Goal: Information Seeking & Learning: Learn about a topic

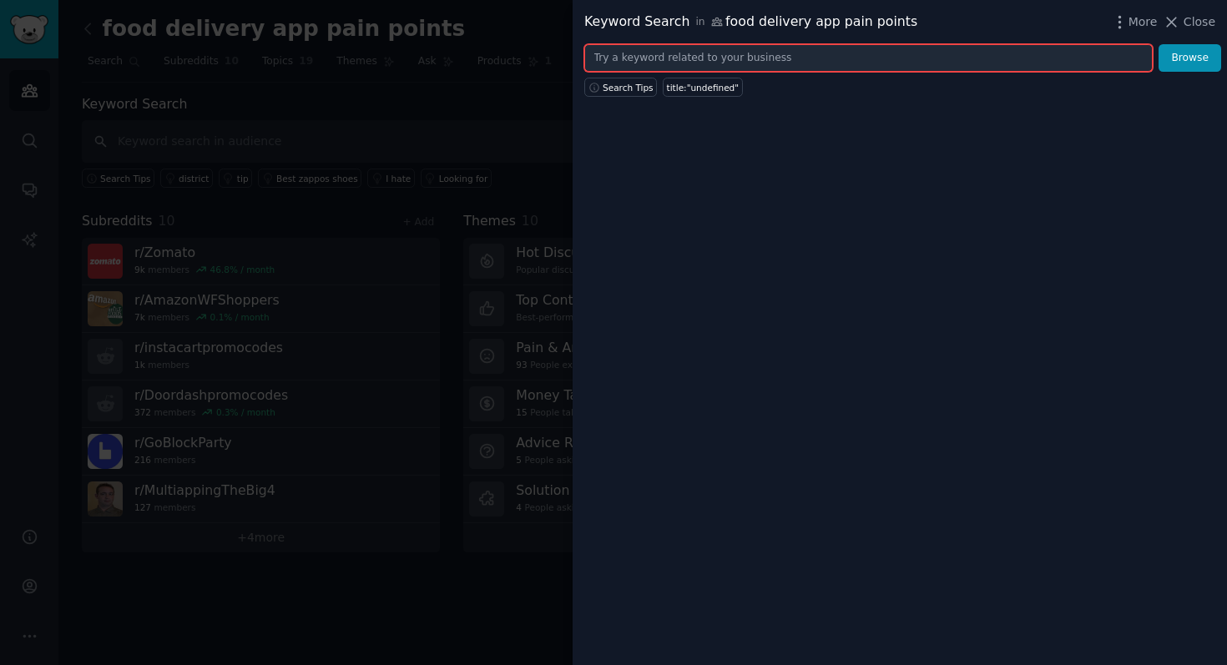
click at [802, 65] on input "text" at bounding box center [868, 58] width 568 height 28
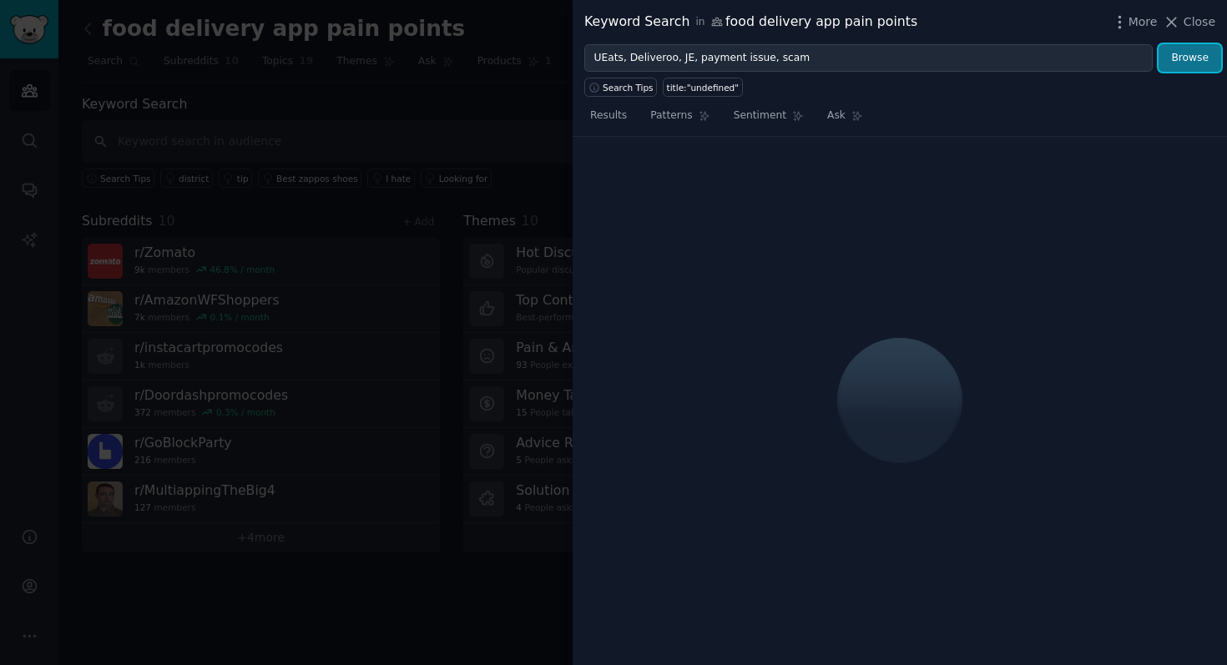
click at [1190, 50] on button "Browse" at bounding box center [1189, 58] width 63 height 28
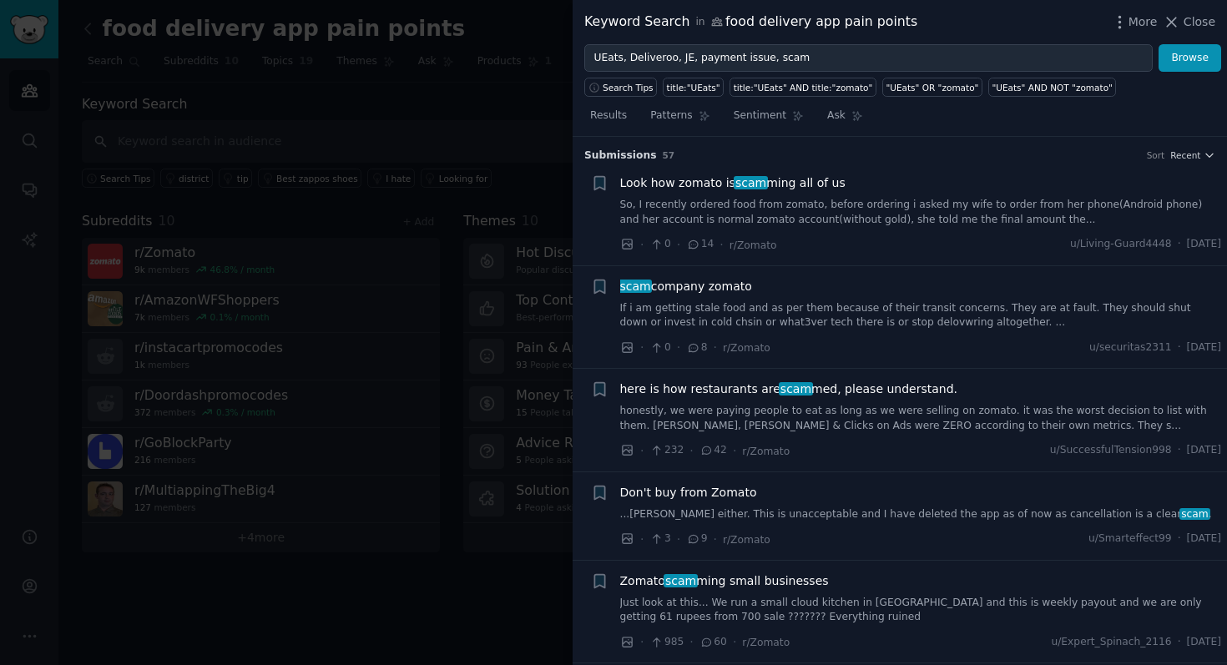
click at [805, 214] on link "So, I recently ordered food from zomato, before ordering i asked my wife to ord…" at bounding box center [921, 212] width 602 height 29
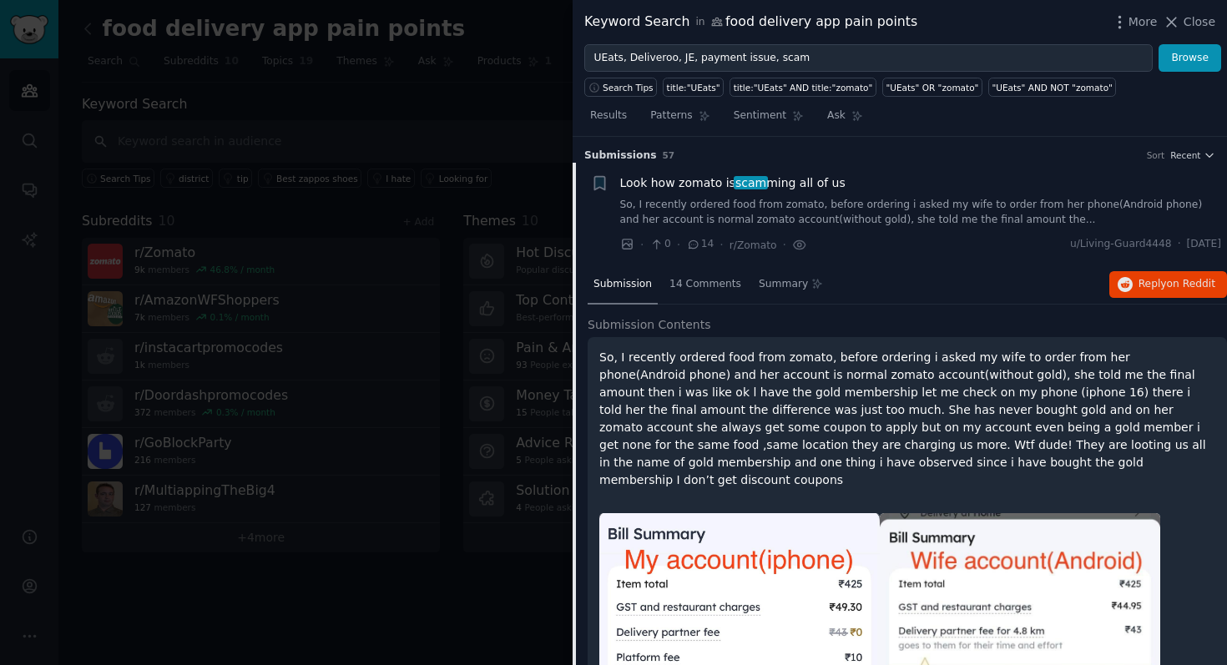
scroll to position [26, 0]
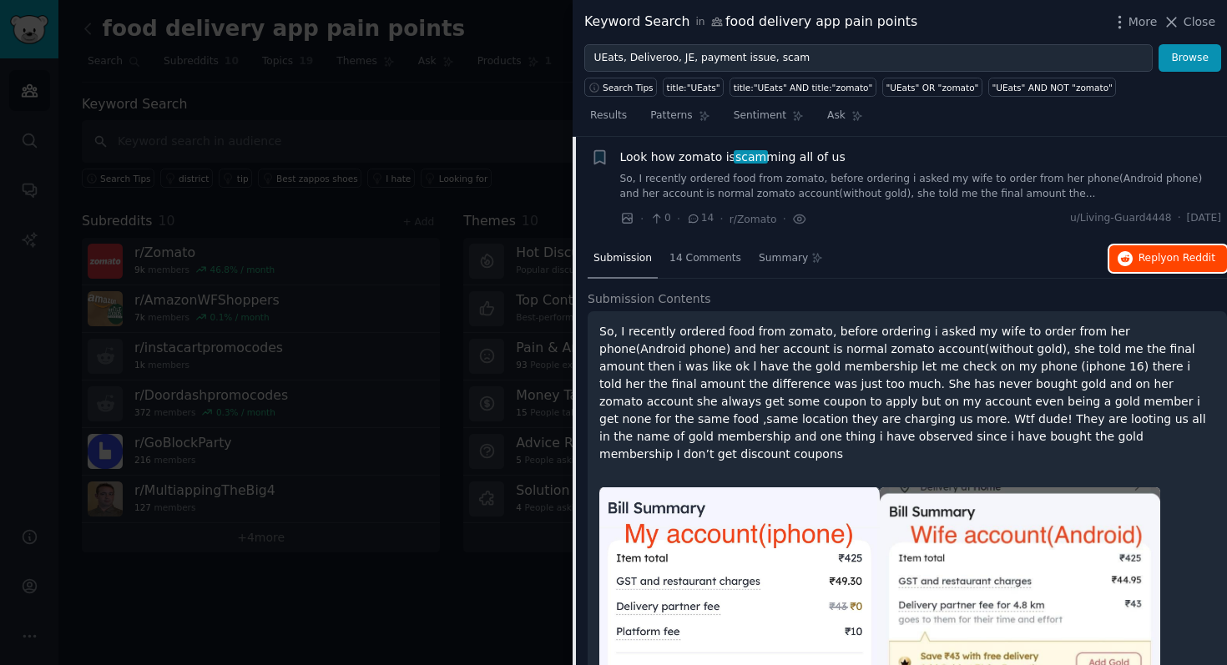
click at [1129, 257] on button "Reply on Reddit" at bounding box center [1168, 258] width 118 height 27
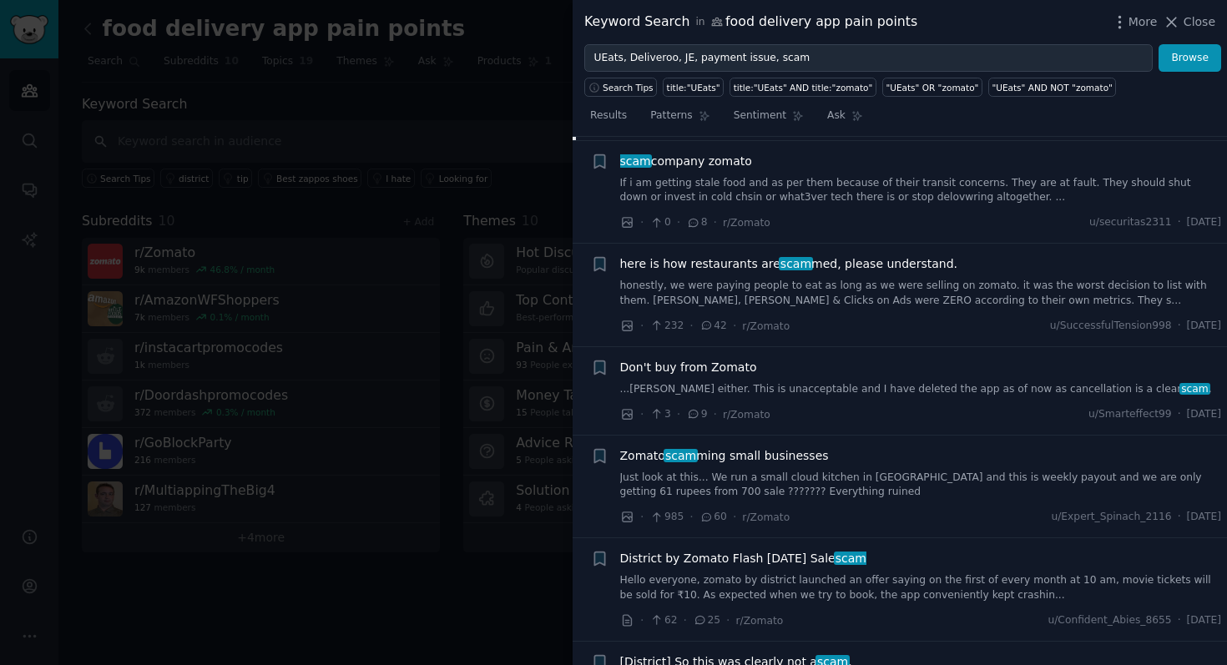
scroll to position [879, 0]
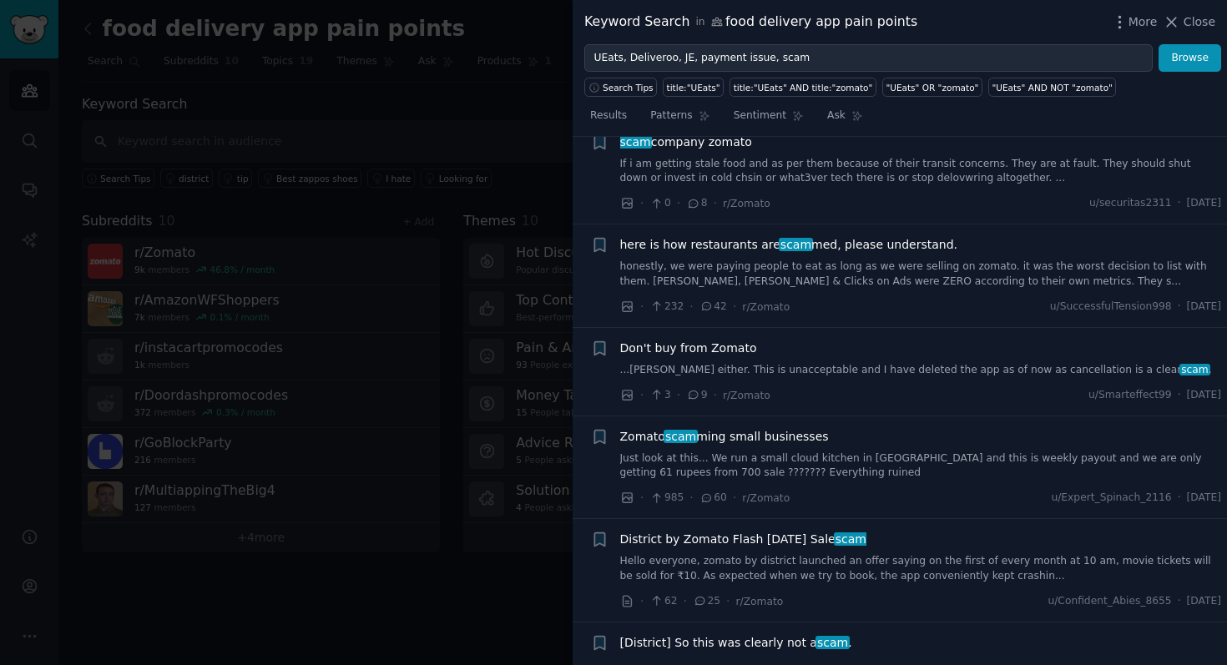
click at [802, 272] on div "here is how restaurants are scam med, please understand. honestly, we were payi…" at bounding box center [921, 275] width 602 height 79
click at [798, 262] on link "honestly, we were paying people to eat as long as we were selling on zomato. it…" at bounding box center [921, 273] width 602 height 29
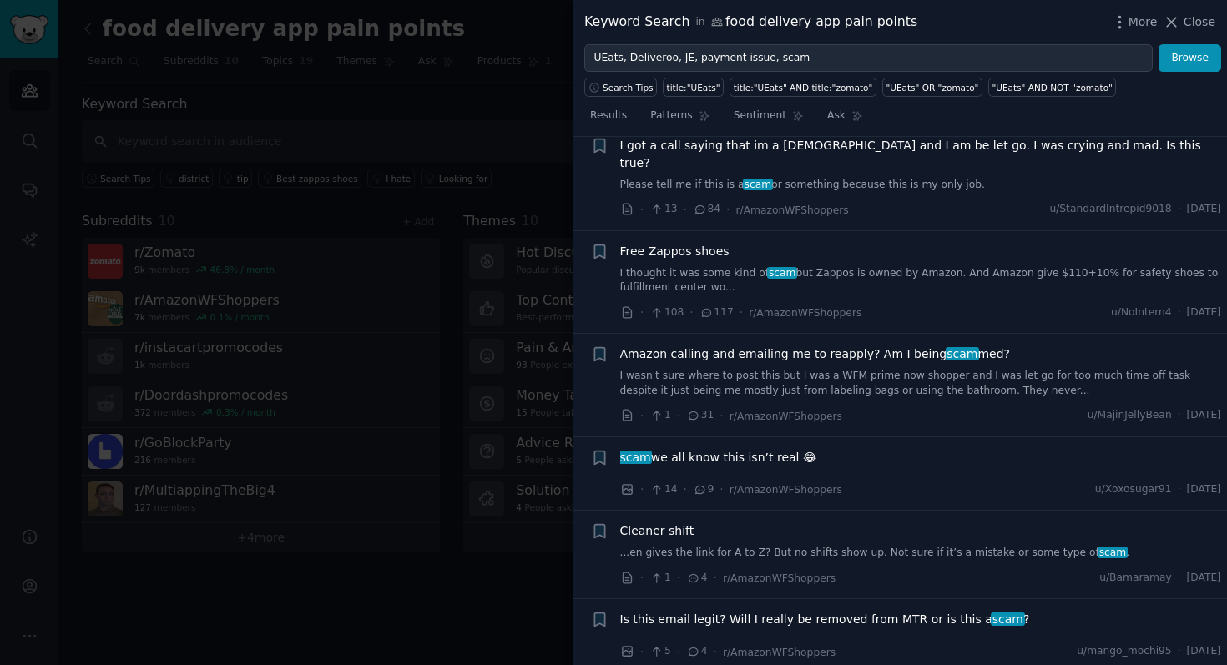
scroll to position [7028, 0]
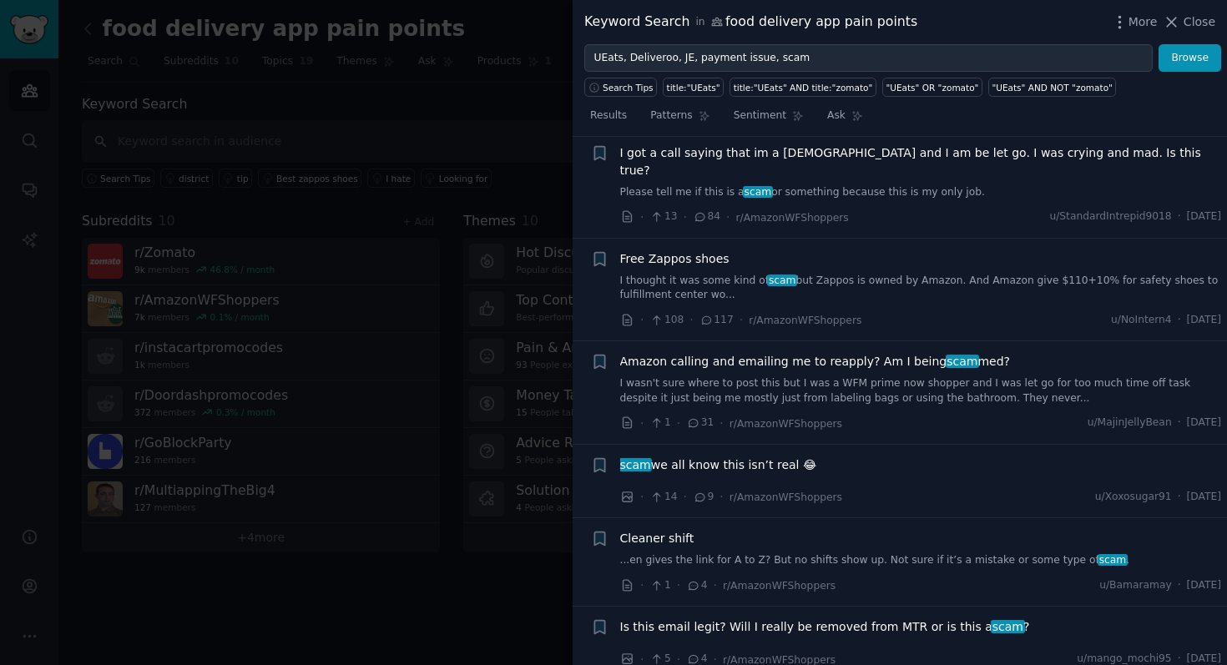
click at [862, 456] on div "scam we all know this isn’t real 😂" at bounding box center [921, 465] width 602 height 18
click at [835, 488] on div "· 14 · 9 · r/AmazonWFShoppers u/Xoxosugar91 · [DATE]" at bounding box center [921, 497] width 602 height 18
click at [765, 456] on span "scam we all know this isn’t real 😂" at bounding box center [718, 465] width 197 height 18
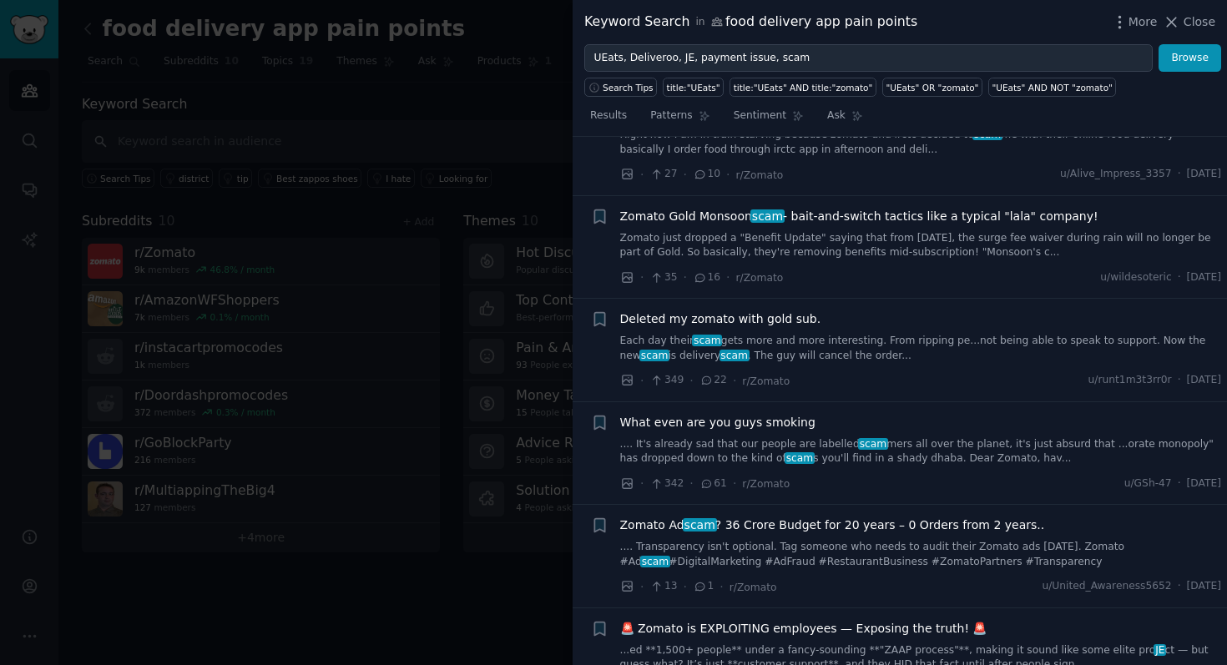
scroll to position [1855, 0]
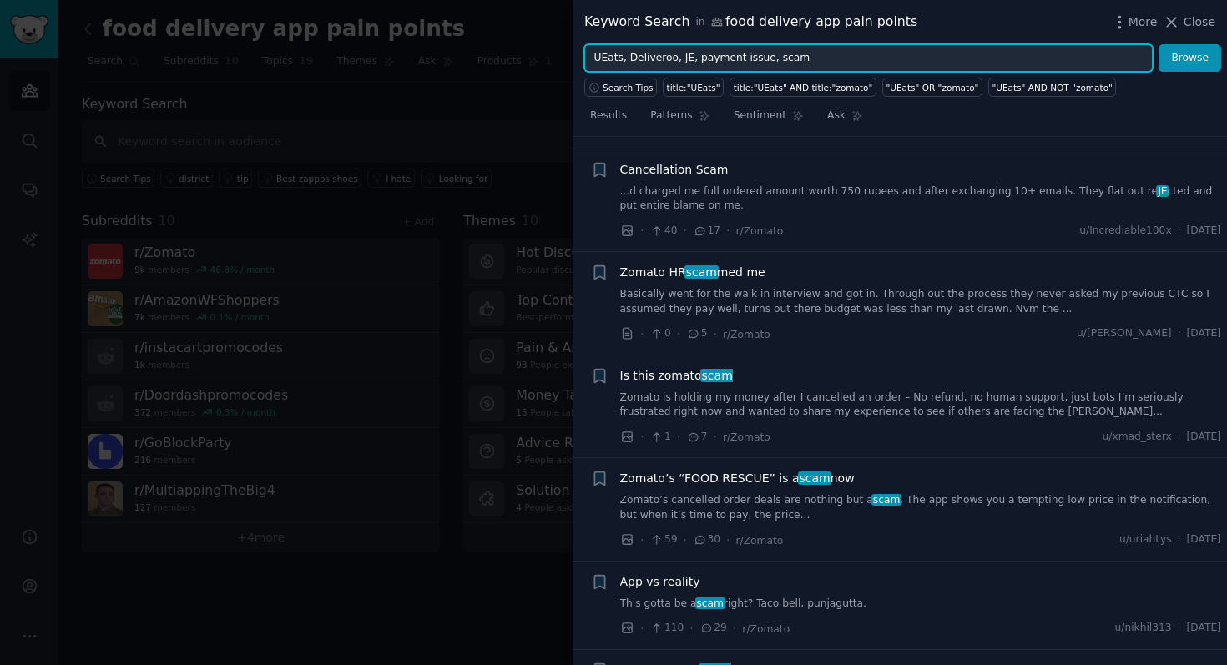
drag, startPoint x: 877, startPoint y: 59, endPoint x: 698, endPoint y: 63, distance: 178.6
click at [698, 63] on input "UEats, Deliveroo, JE, payment issue, scam" at bounding box center [868, 58] width 568 height 28
type input "UEats, Deliveroo, JE, ISSUE"
click at [1158, 44] on button "Browse" at bounding box center [1189, 58] width 63 height 28
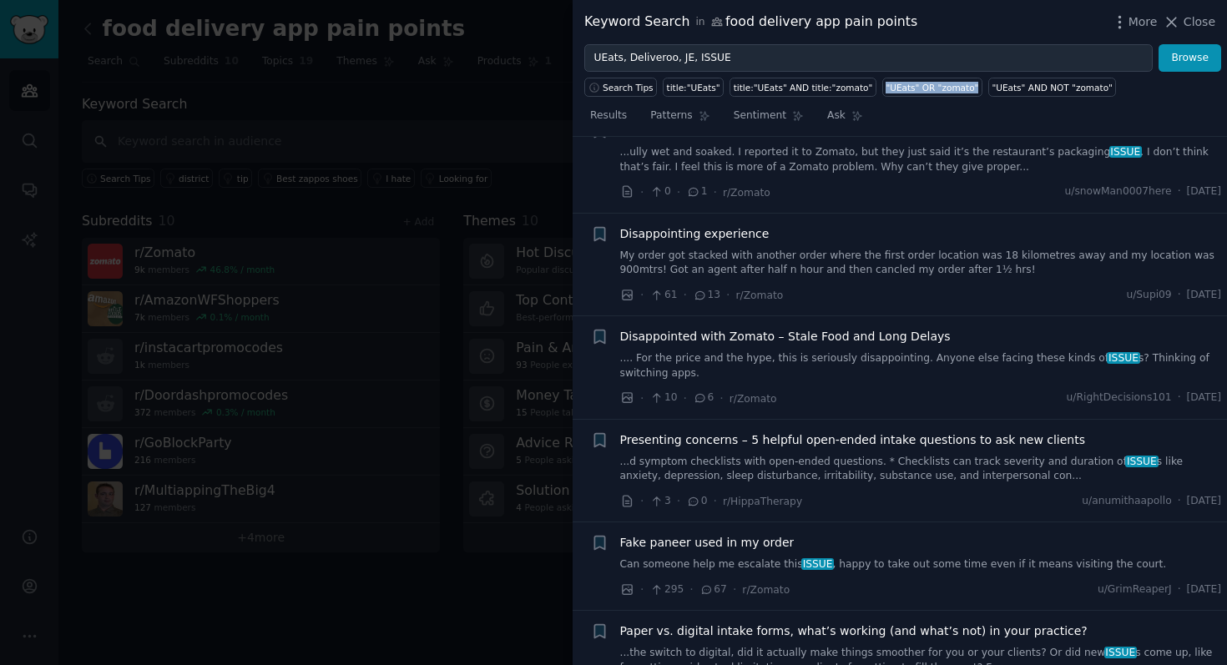
scroll to position [510, 0]
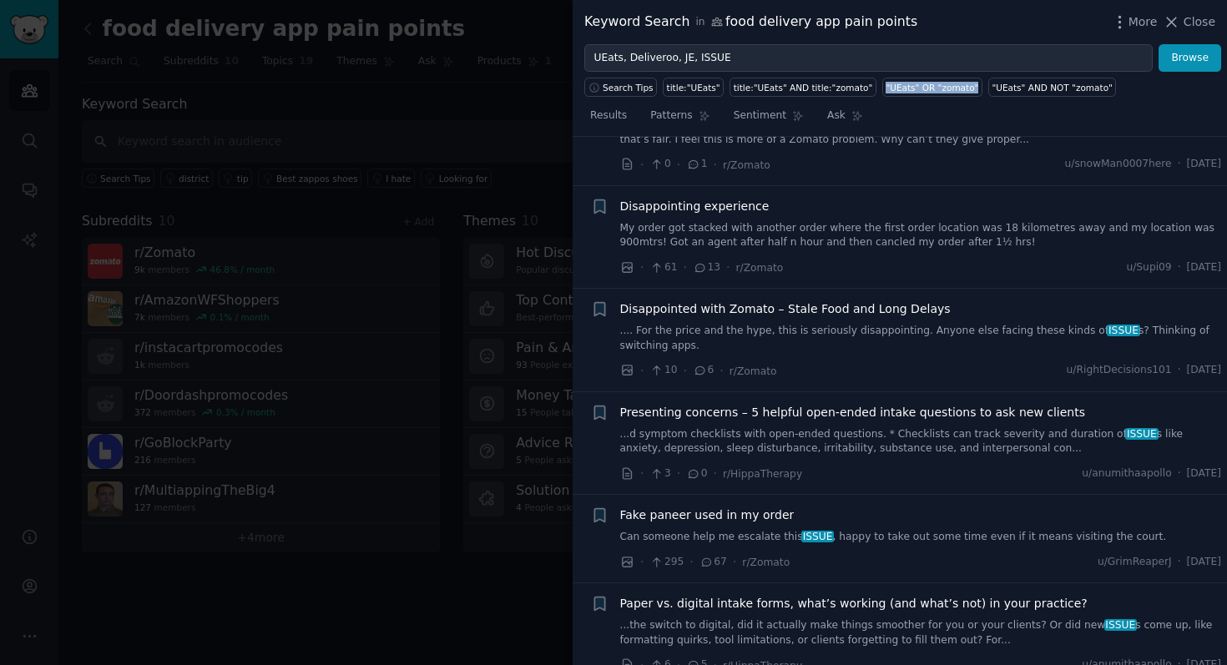
click at [867, 229] on link "My order got stacked with another order where the first order location was 18 k…" at bounding box center [921, 235] width 602 height 29
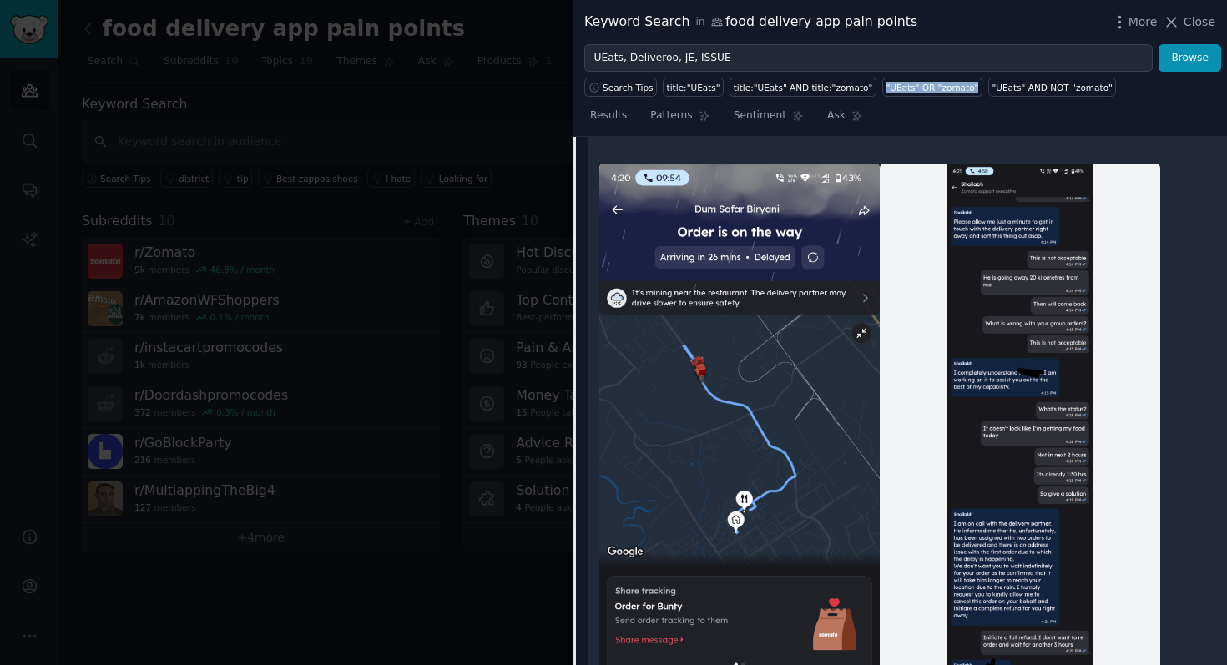
scroll to position [627, 0]
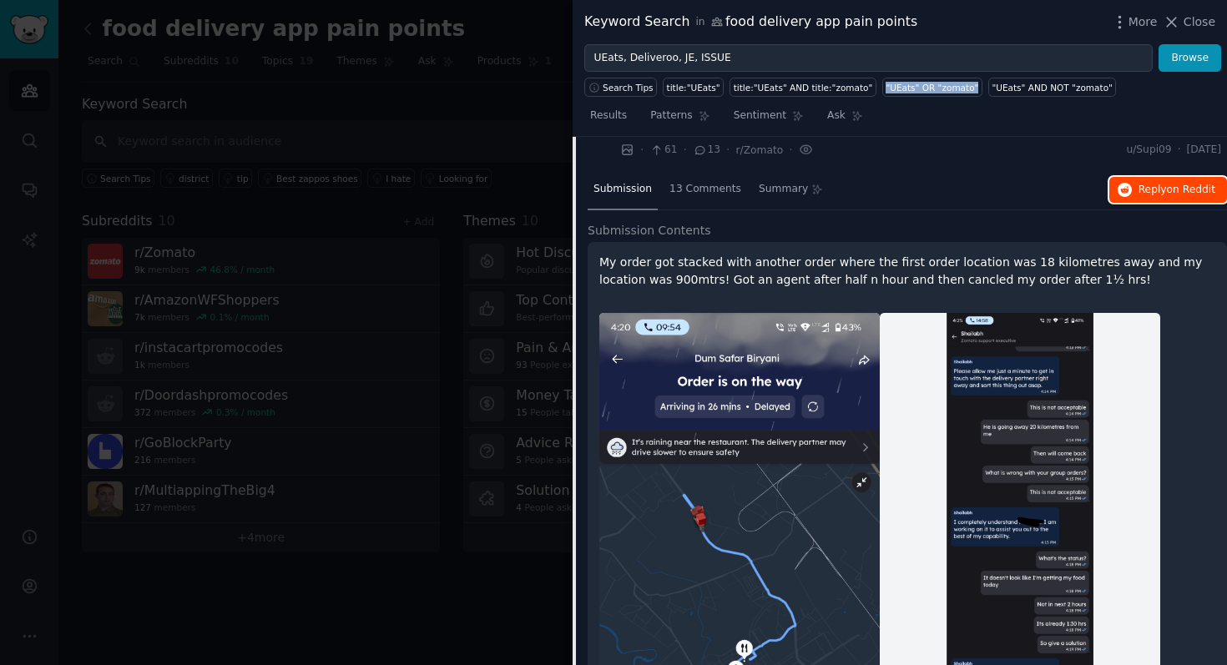
click at [1126, 187] on icon "button" at bounding box center [1124, 190] width 15 height 15
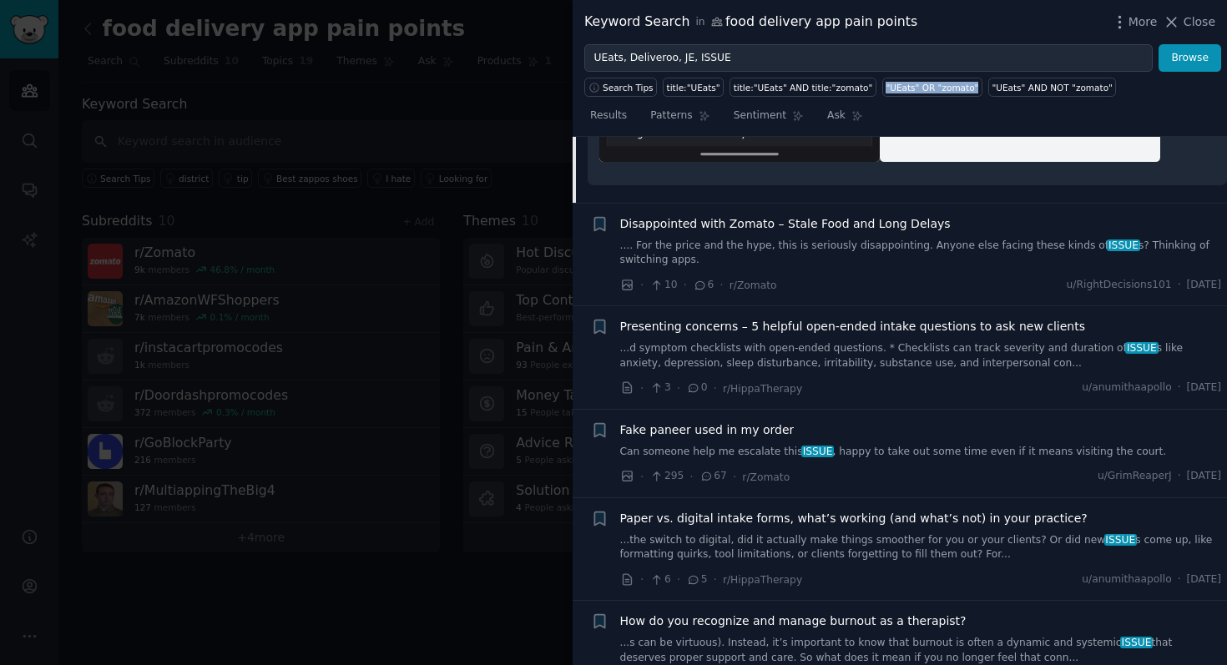
scroll to position [1414, 0]
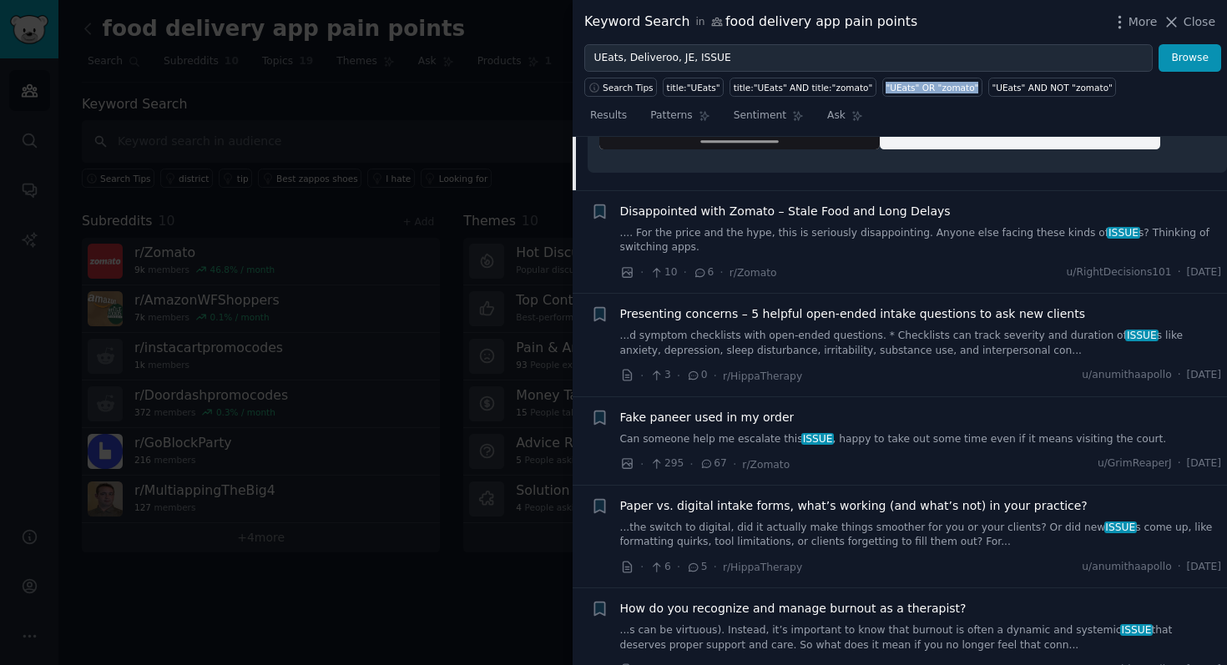
click at [743, 253] on link ".... For the price and the hype, this is seriously disappointing. Anyone else f…" at bounding box center [921, 240] width 602 height 29
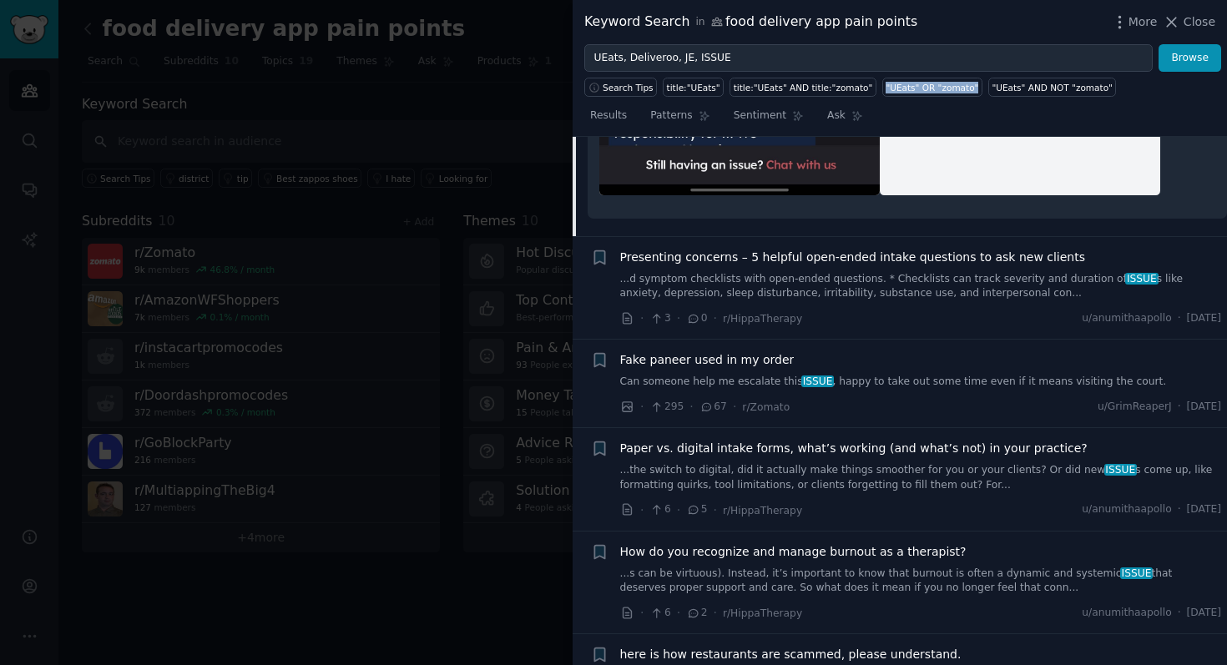
scroll to position [1509, 0]
click at [1187, 15] on span "Close" at bounding box center [1199, 22] width 32 height 18
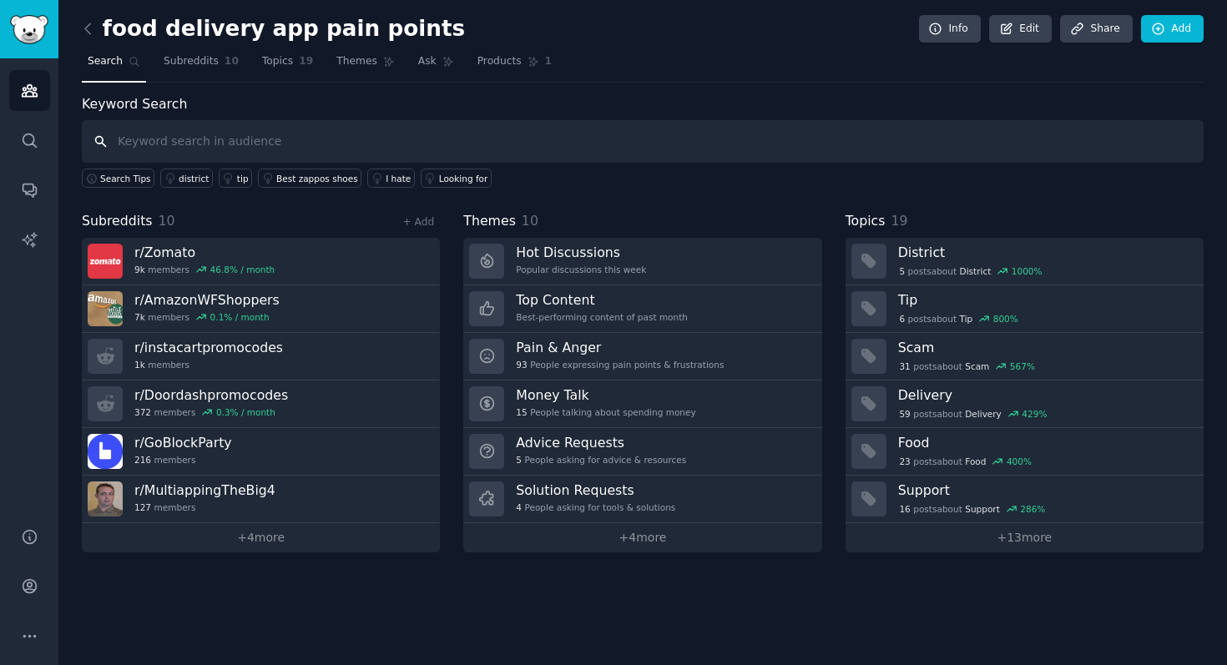
click at [436, 151] on input "text" at bounding box center [642, 141] width 1121 height 43
click at [269, 543] on link "+ 4 more" at bounding box center [261, 537] width 358 height 29
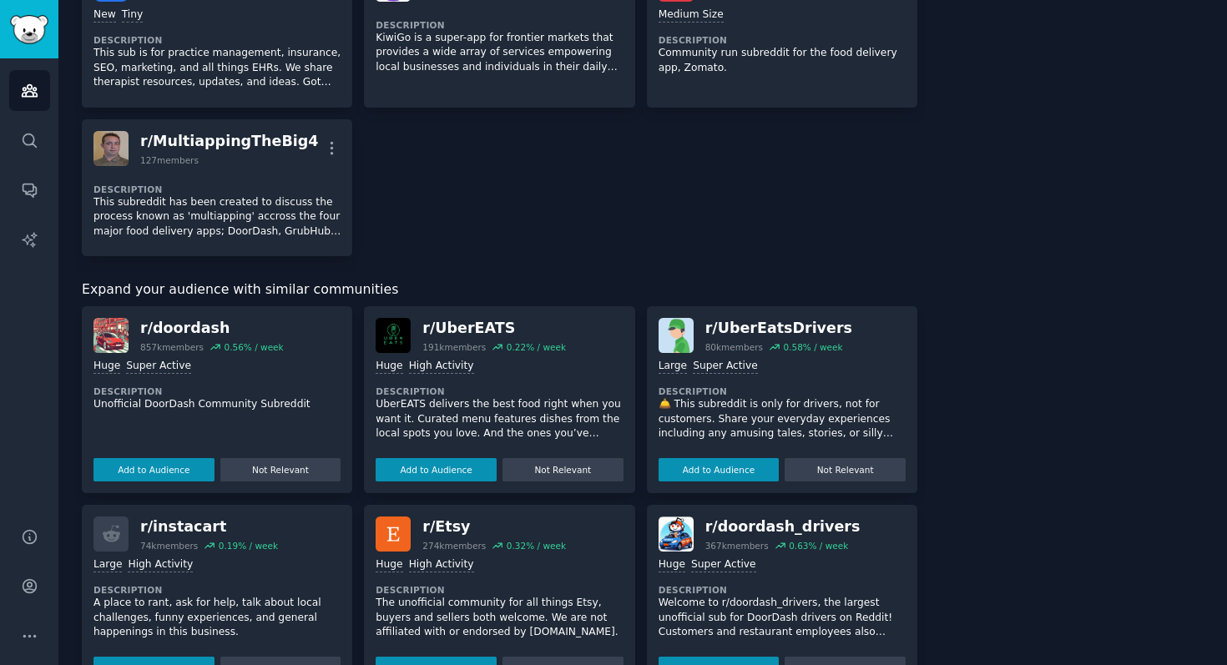
scroll to position [486, 0]
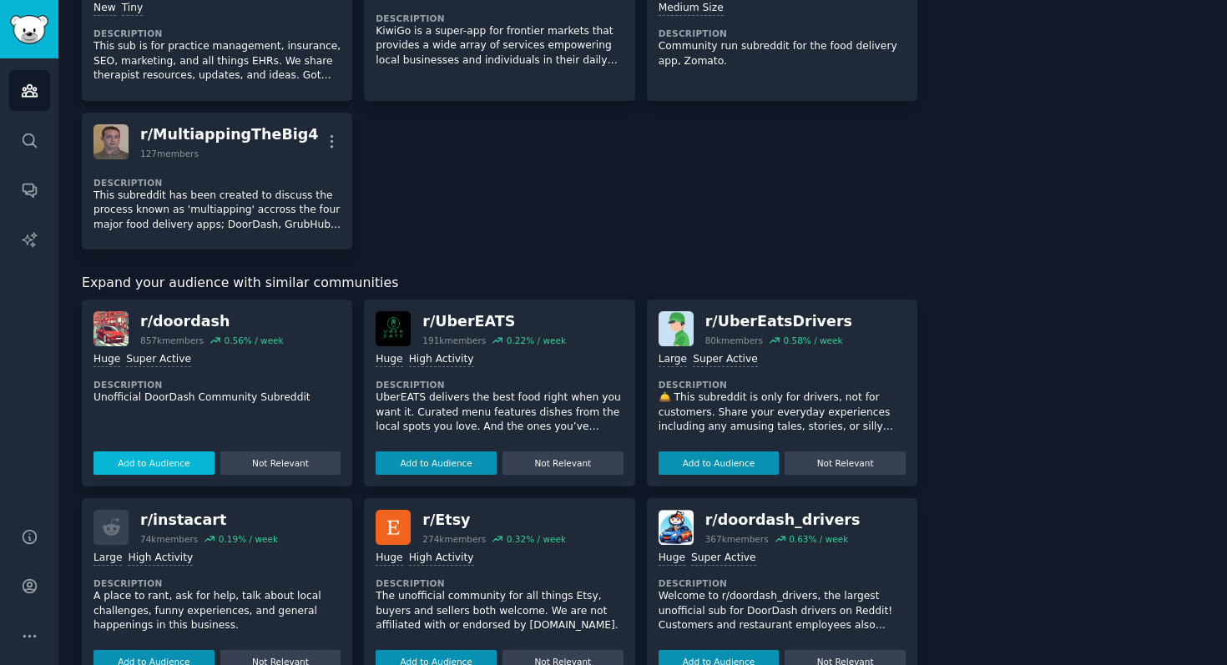
click at [187, 457] on button "Add to Audience" at bounding box center [153, 462] width 121 height 23
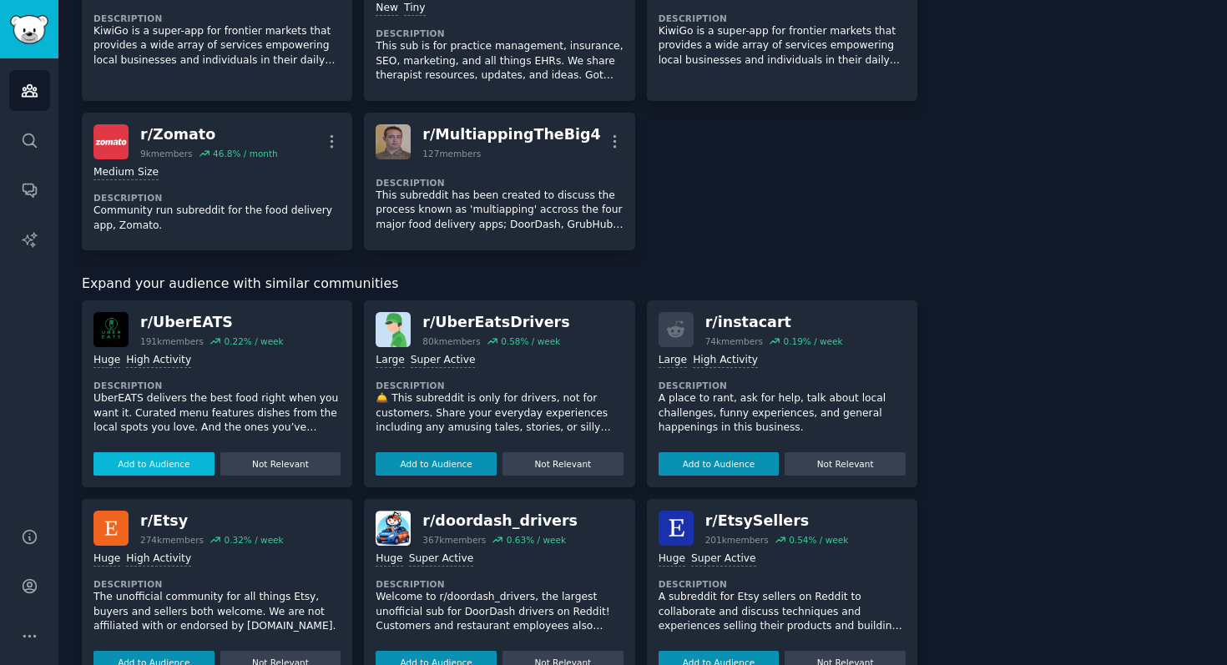
click at [194, 456] on button "Add to Audience" at bounding box center [153, 463] width 121 height 23
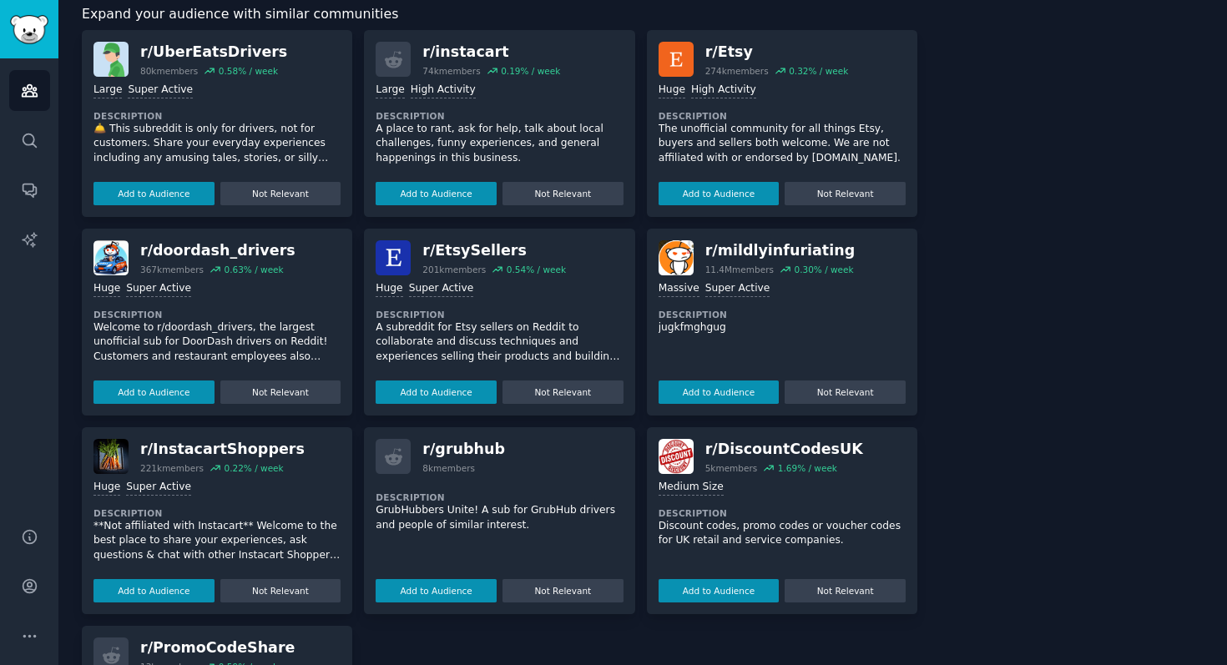
scroll to position [845, 0]
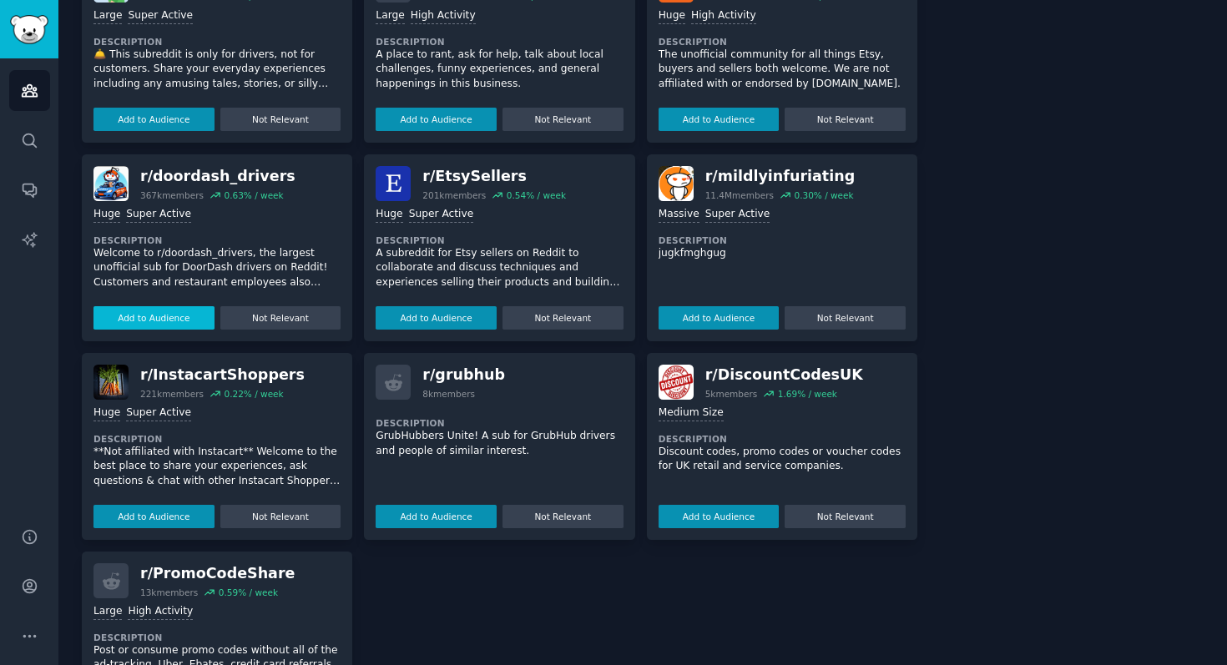
click at [194, 323] on button "Add to Audience" at bounding box center [153, 317] width 121 height 23
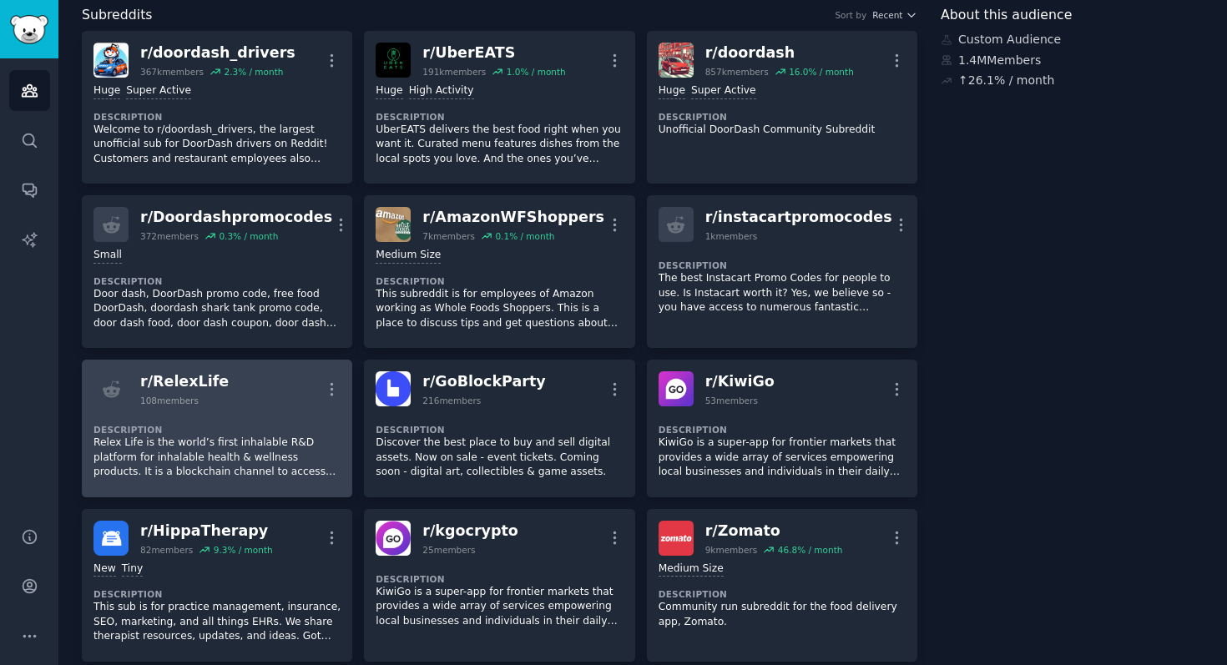
scroll to position [0, 0]
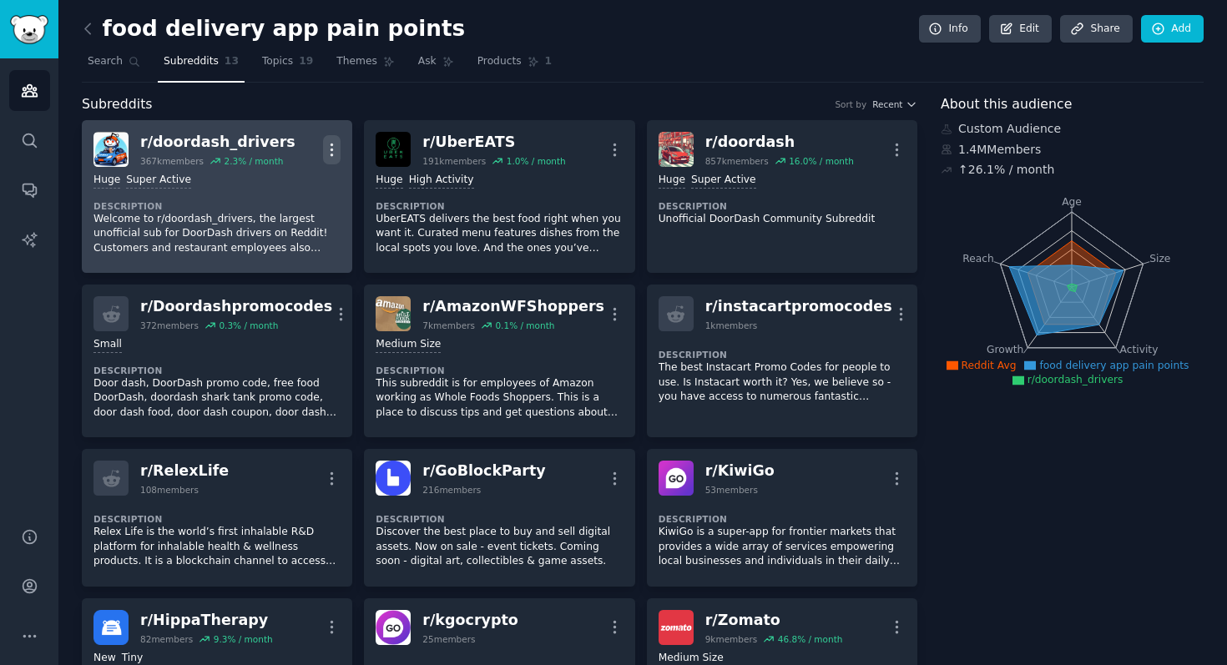
click at [336, 150] on icon "button" at bounding box center [332, 150] width 18 height 18
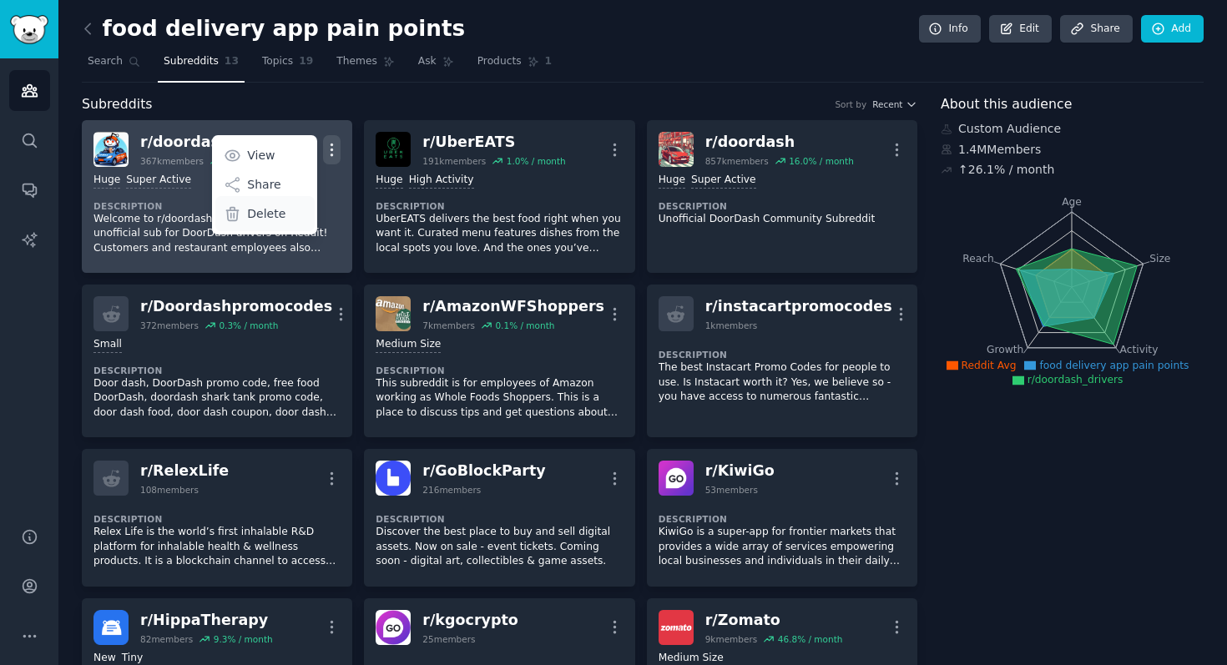
click at [285, 206] on div "Delete" at bounding box center [264, 213] width 99 height 35
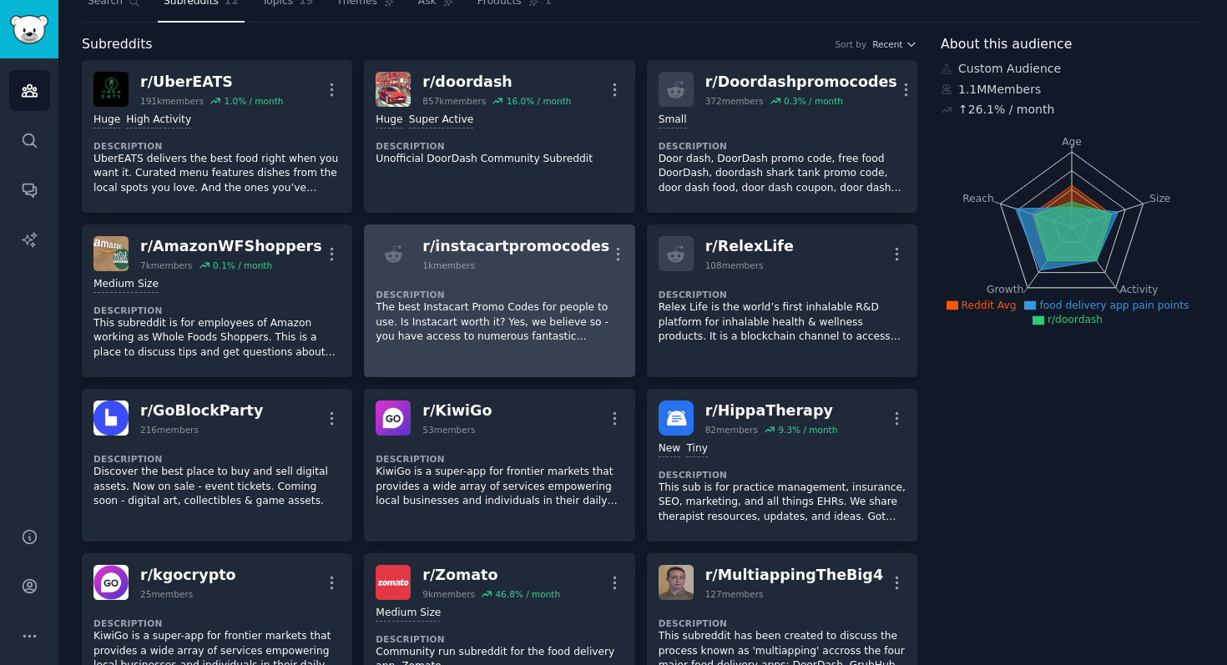
scroll to position [78, 0]
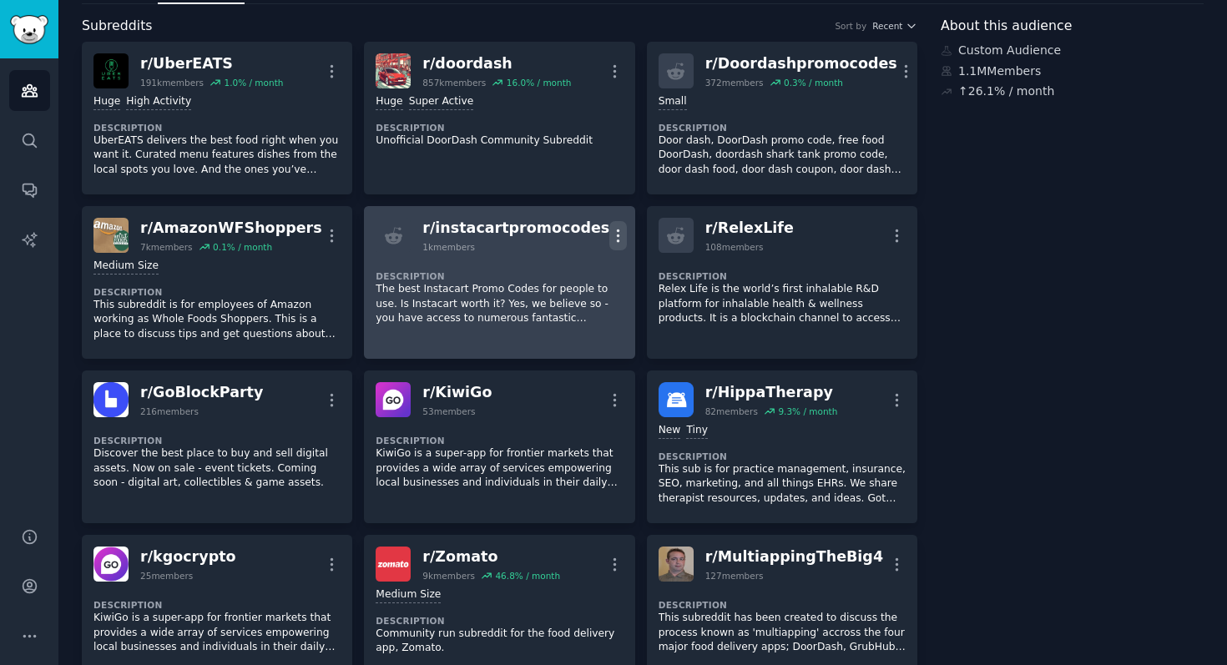
click at [609, 236] on icon "button" at bounding box center [618, 236] width 18 height 18
click at [476, 259] on div "Description The best Instacart Promo Codes for people to use. Is Instacart wort…" at bounding box center [498, 292] width 247 height 79
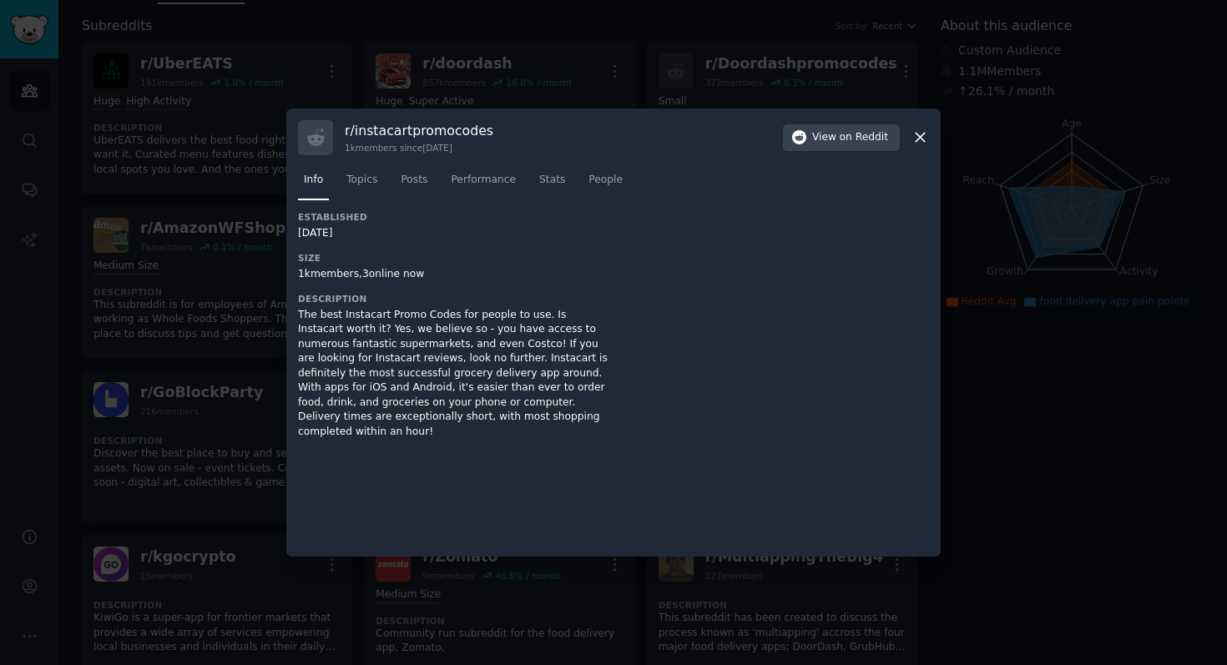
click at [265, 277] on div at bounding box center [613, 332] width 1227 height 665
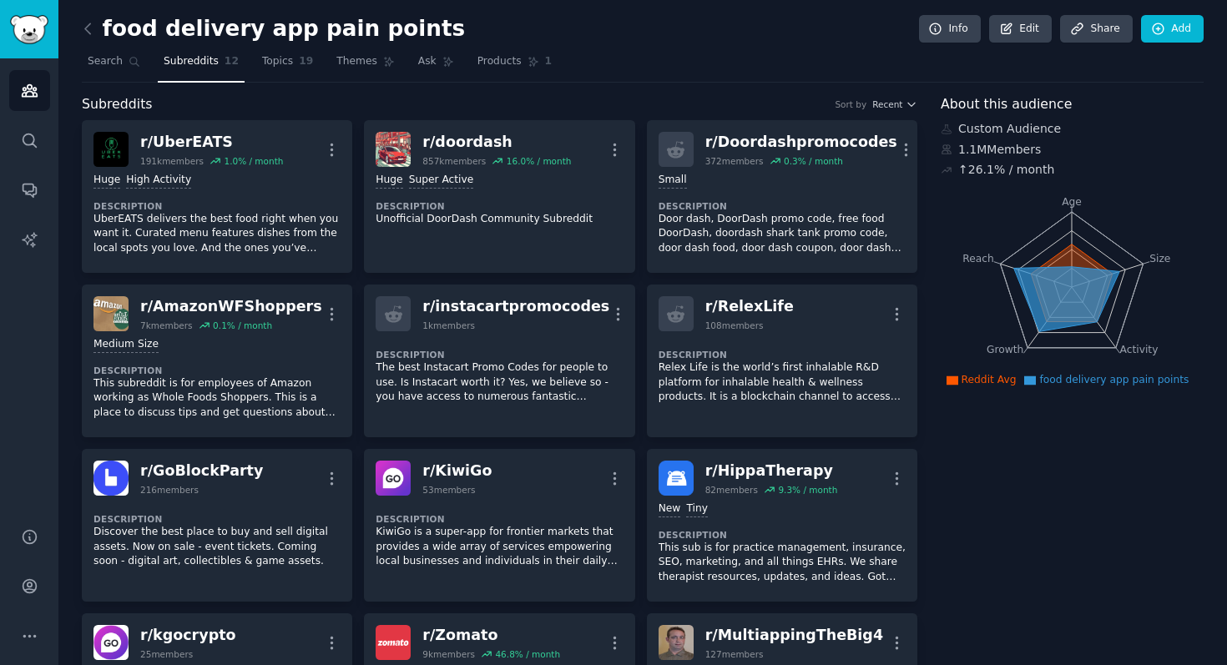
click at [209, 54] on span "Subreddits" at bounding box center [191, 61] width 55 height 15
click at [96, 32] on link at bounding box center [92, 29] width 21 height 27
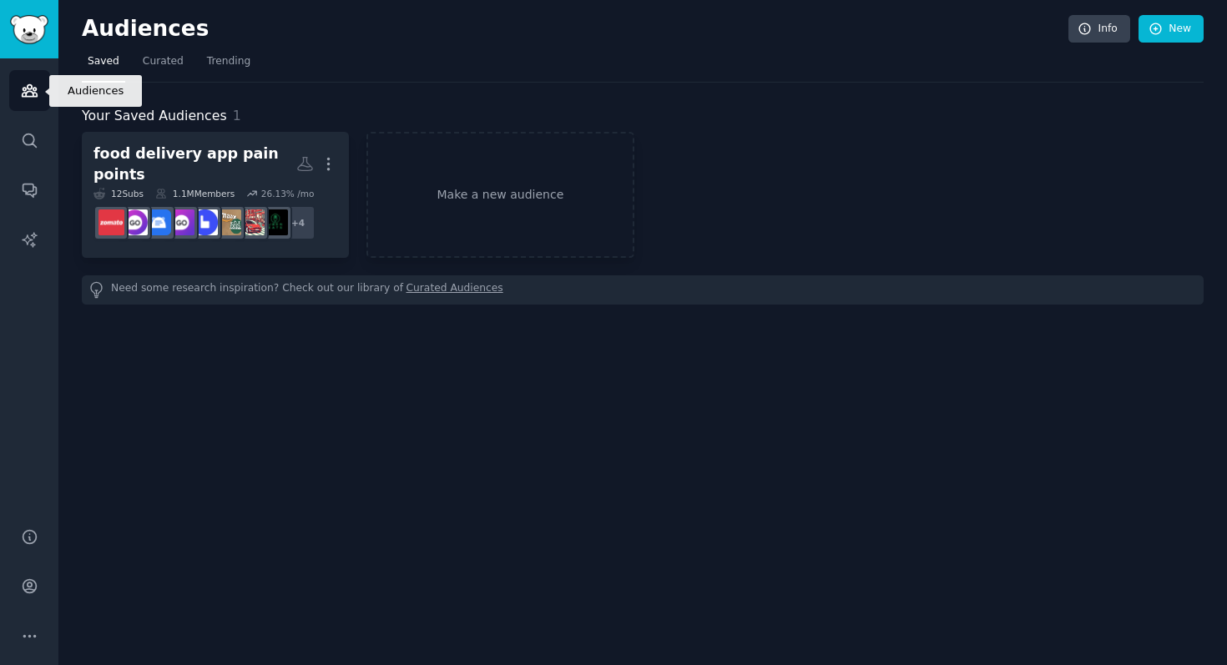
click at [28, 88] on icon "Sidebar" at bounding box center [30, 91] width 18 height 18
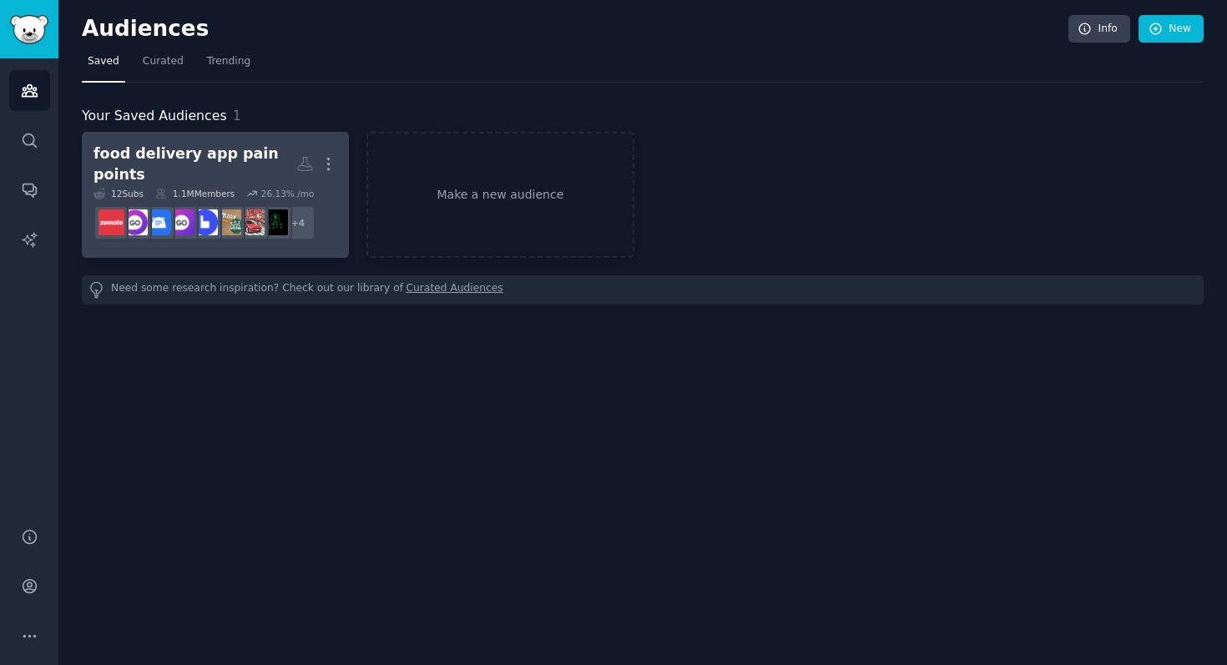
click at [184, 142] on link "food delivery app pain points More 12 Sub s 1.1M Members 26.13 % /mo r/KiwiGo +…" at bounding box center [215, 195] width 267 height 126
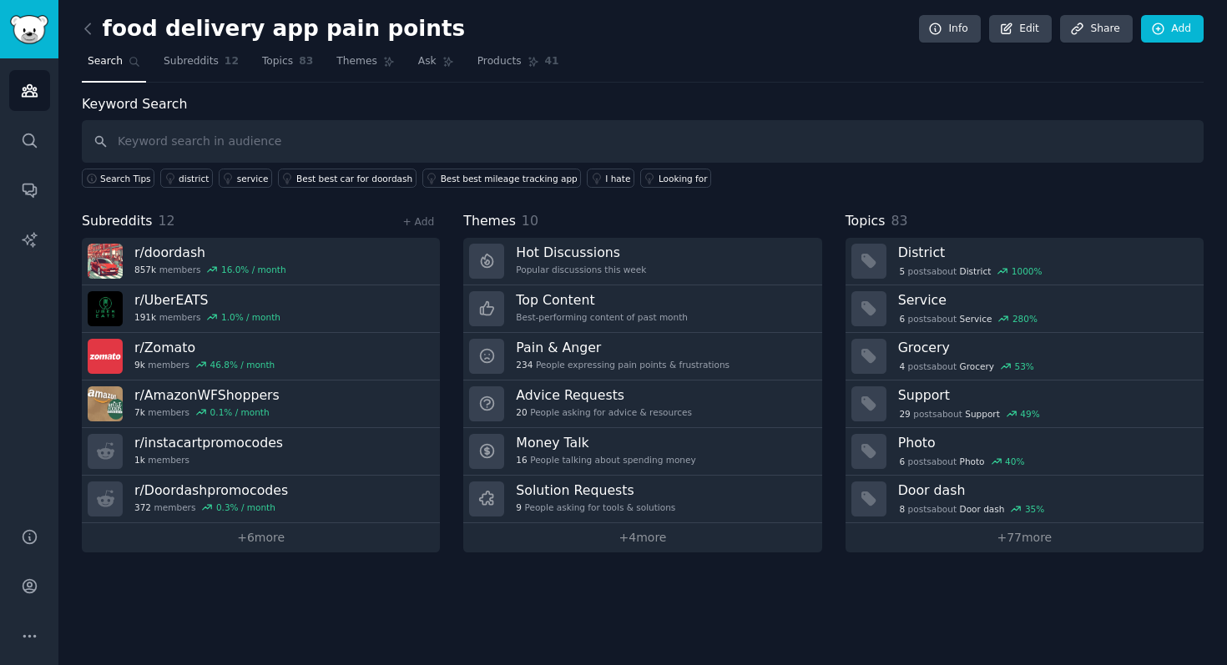
click at [442, 144] on input "text" at bounding box center [642, 141] width 1121 height 43
type input "deliveroo, JE, filthy, scam, payment, issue"
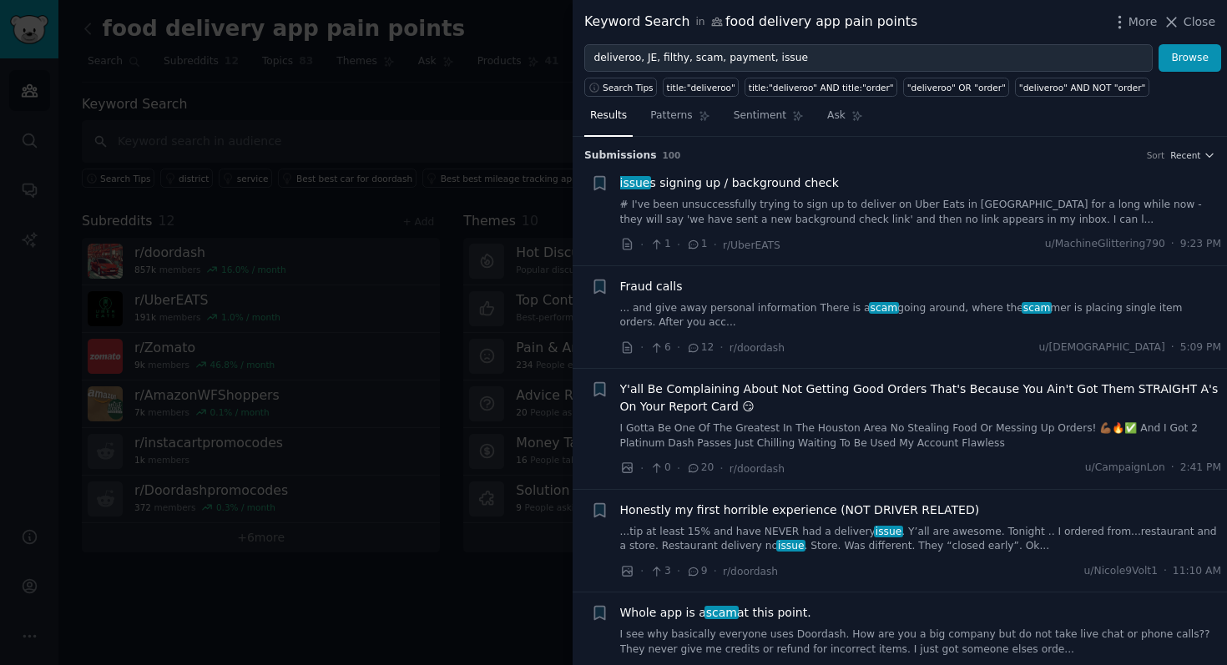
click at [893, 198] on link "# I've been unsuccessfully trying to sign up to deliver on Uber Eats in [GEOGRA…" at bounding box center [921, 212] width 602 height 29
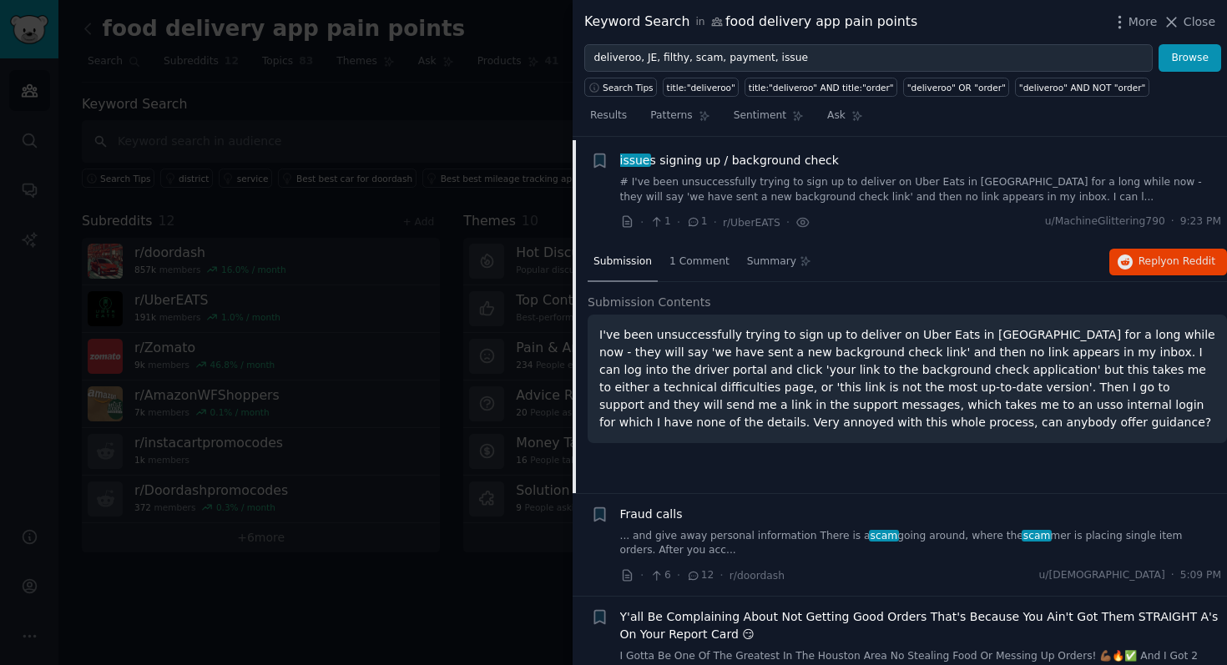
scroll to position [26, 0]
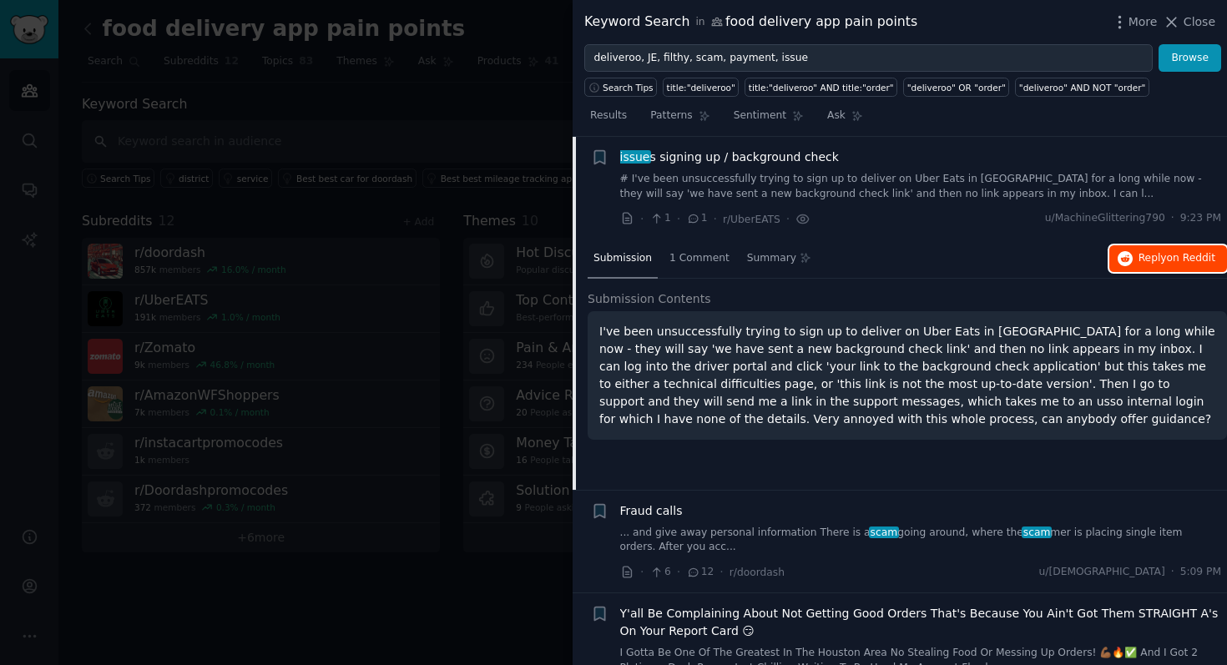
click at [1140, 261] on span "Reply on Reddit" at bounding box center [1176, 258] width 77 height 15
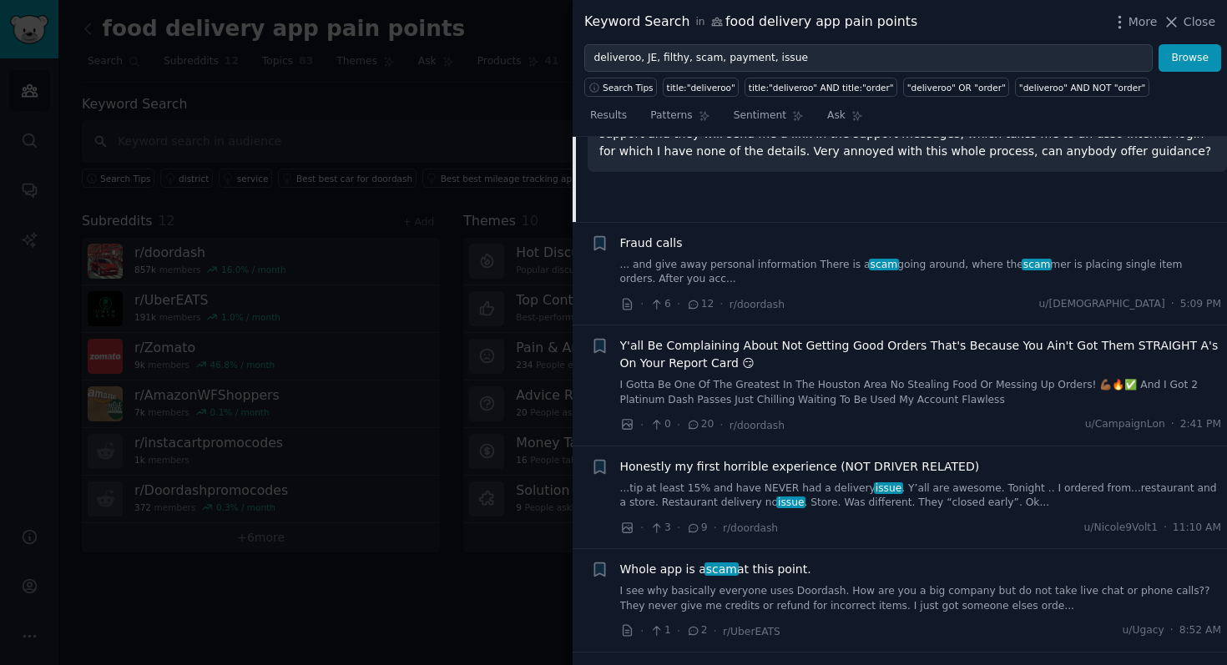
click at [744, 275] on link "... and give away personal information There is a scam going around, where the …" at bounding box center [921, 272] width 602 height 29
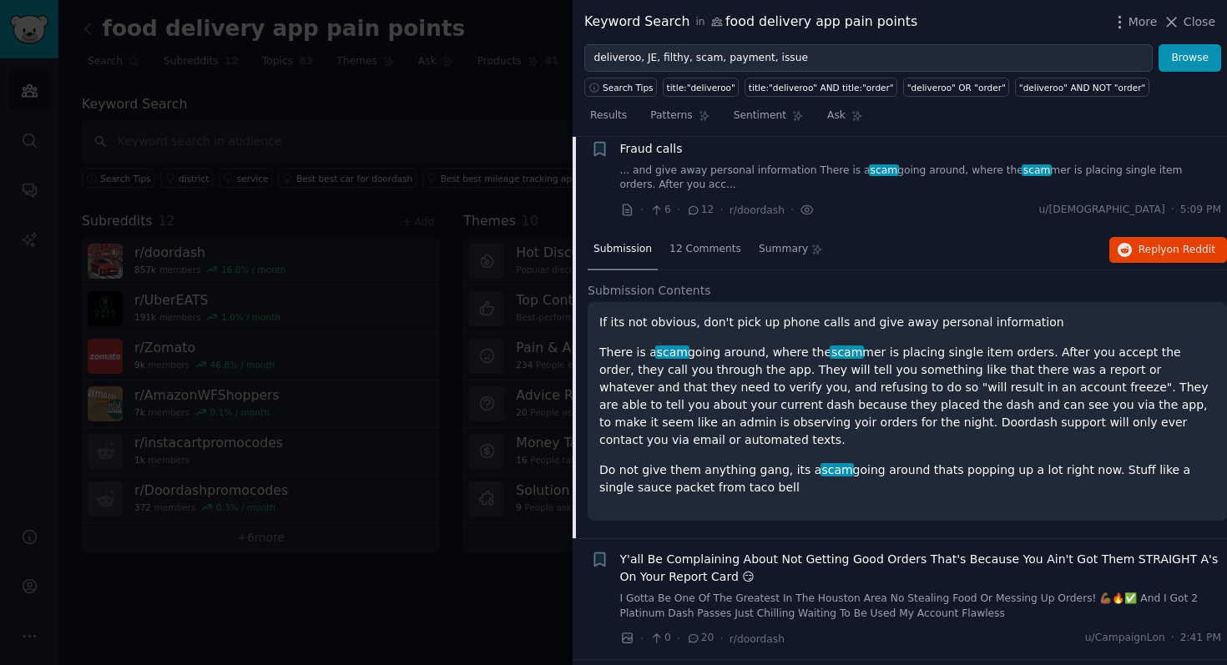
scroll to position [139, 0]
click at [1117, 250] on icon "button" at bounding box center [1124, 248] width 15 height 15
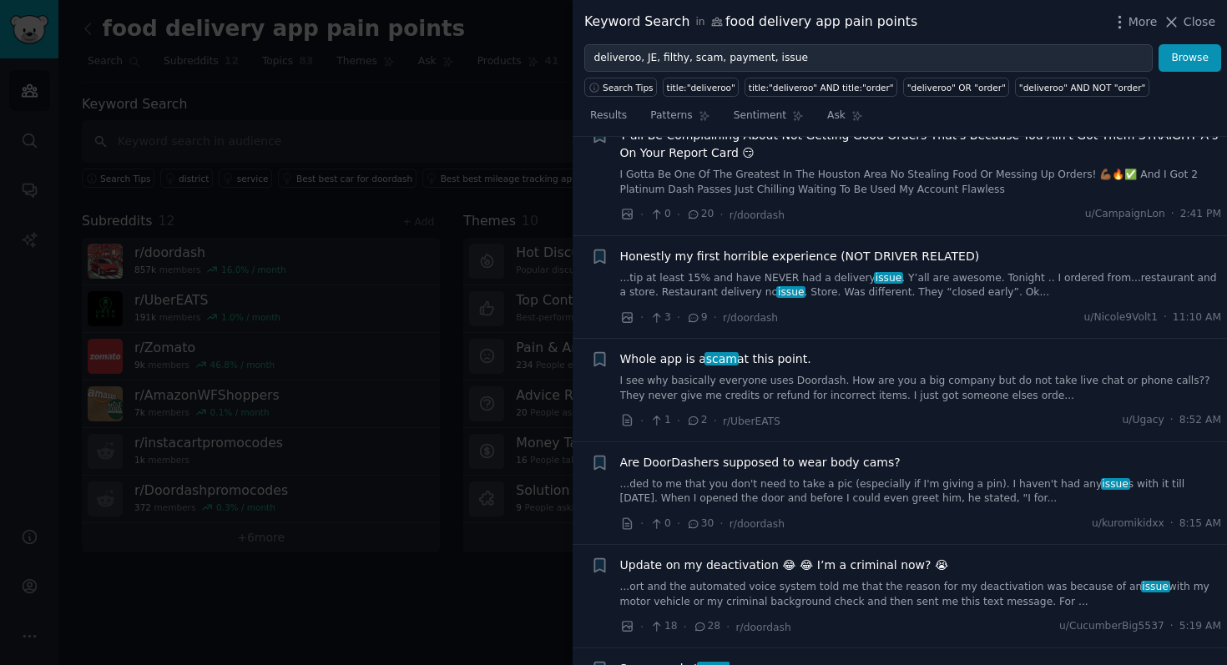
scroll to position [577, 0]
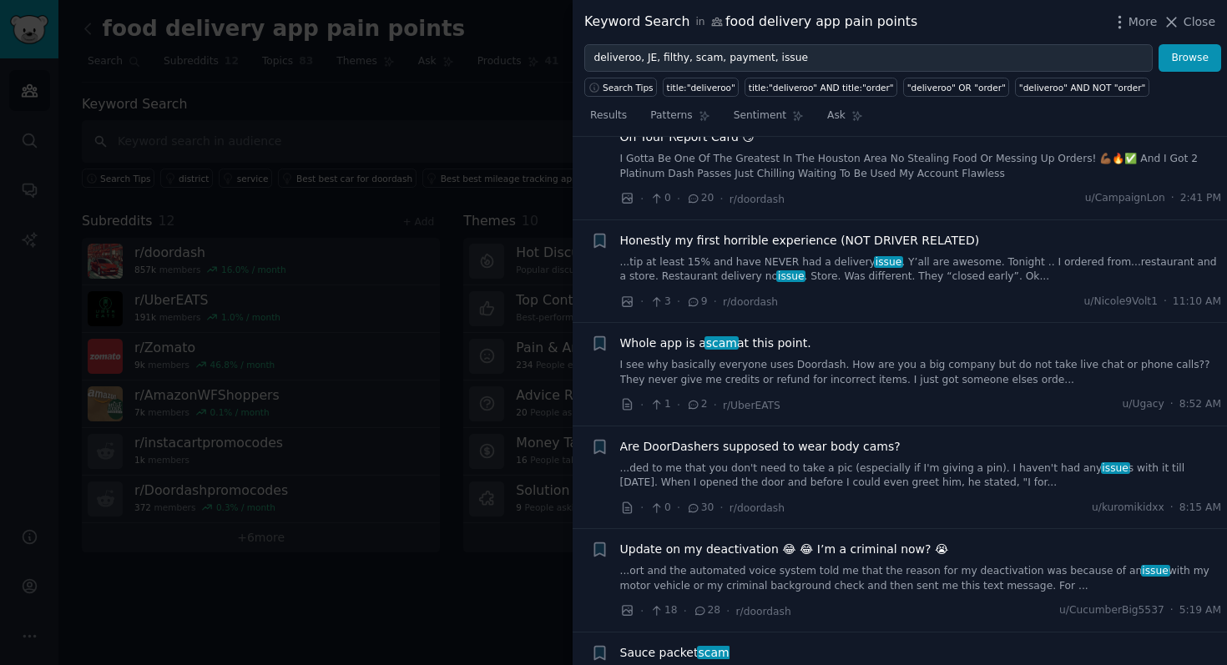
click at [804, 255] on link "...tip at least 15% and have NEVER had a delivery issue . Y’all are awesome. To…" at bounding box center [921, 269] width 602 height 29
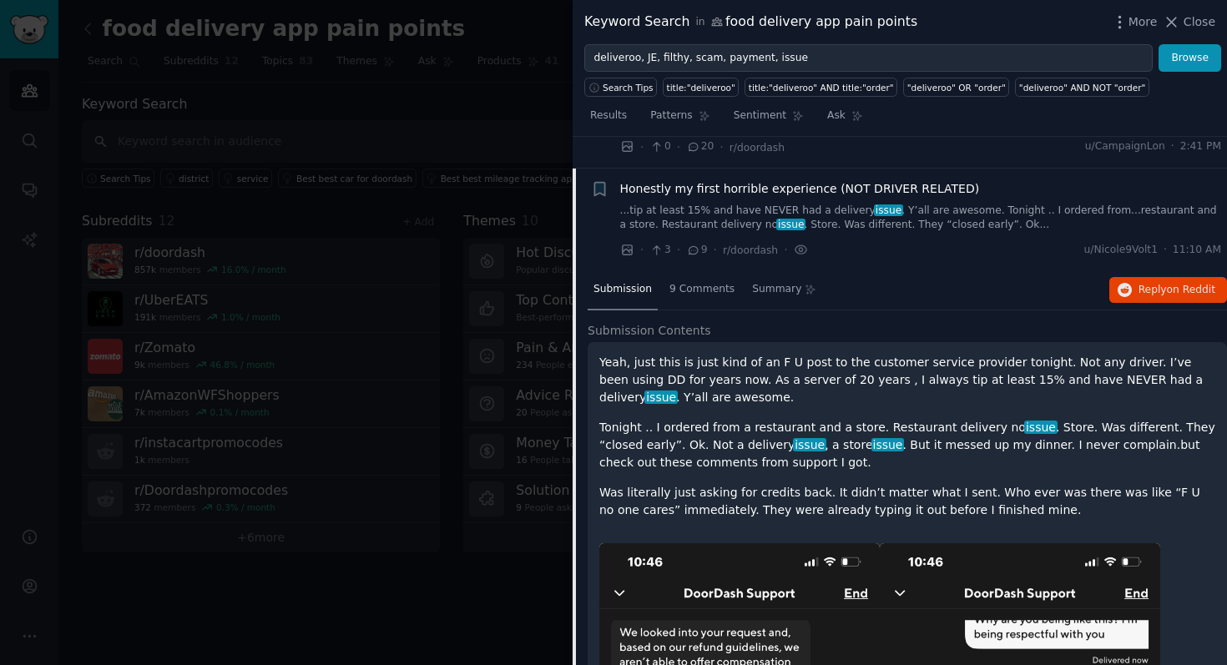
scroll to position [226, 0]
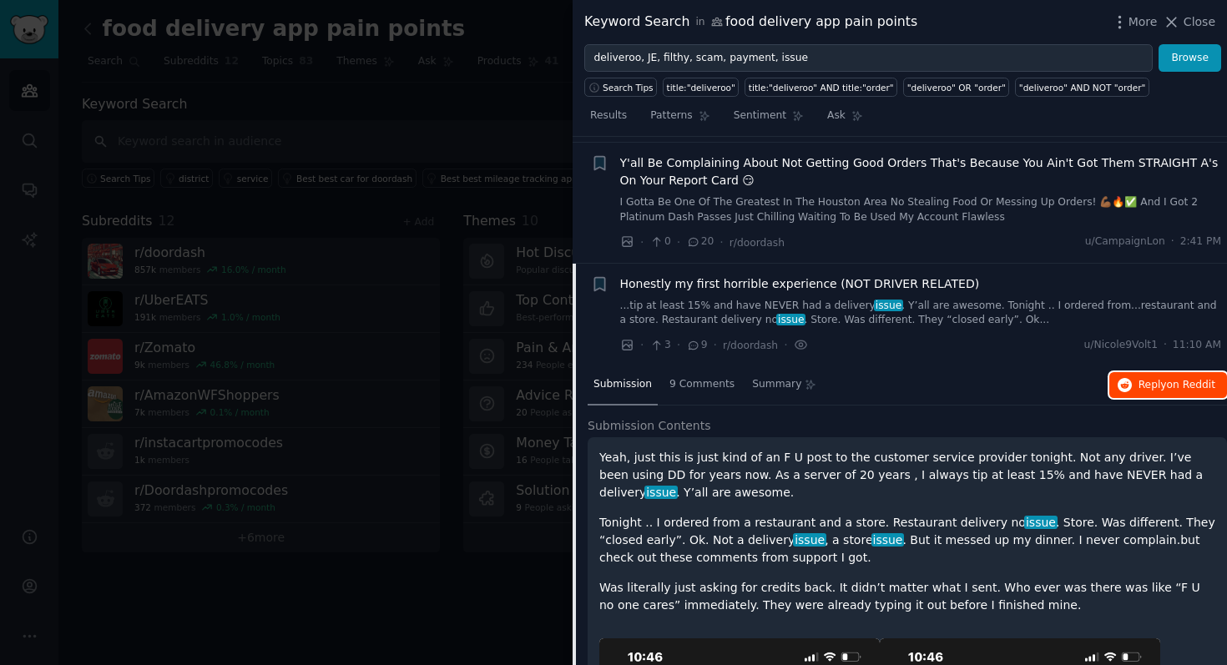
click at [1125, 386] on icon "button" at bounding box center [1124, 385] width 15 height 15
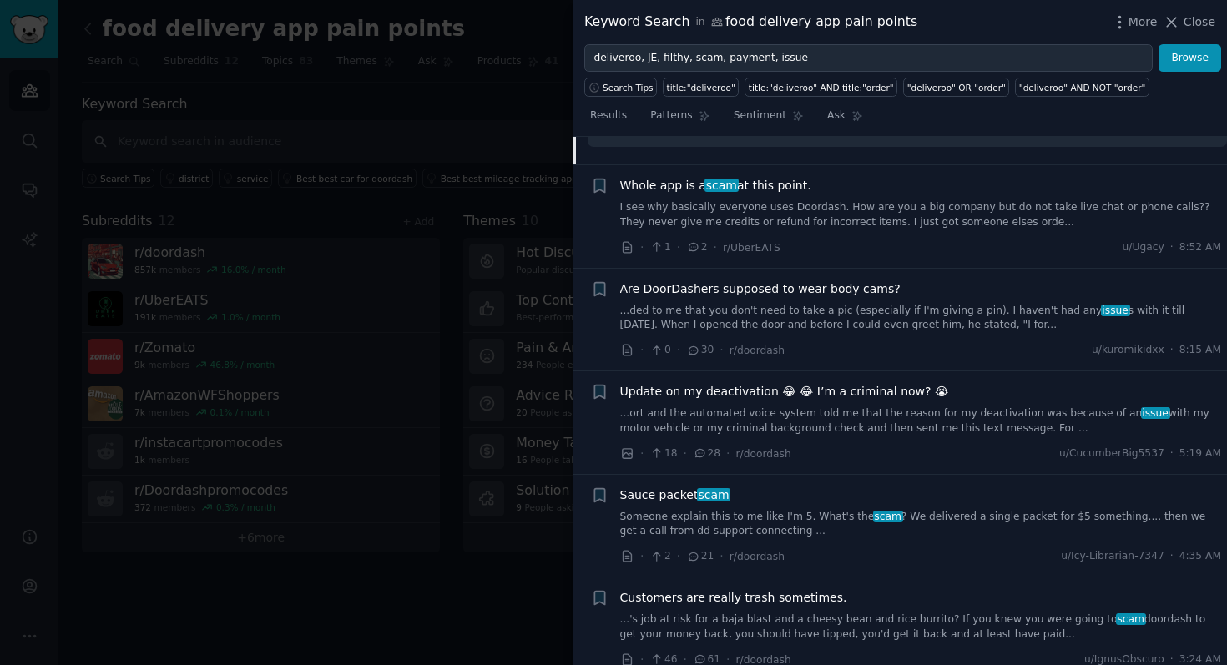
scroll to position [1901, 0]
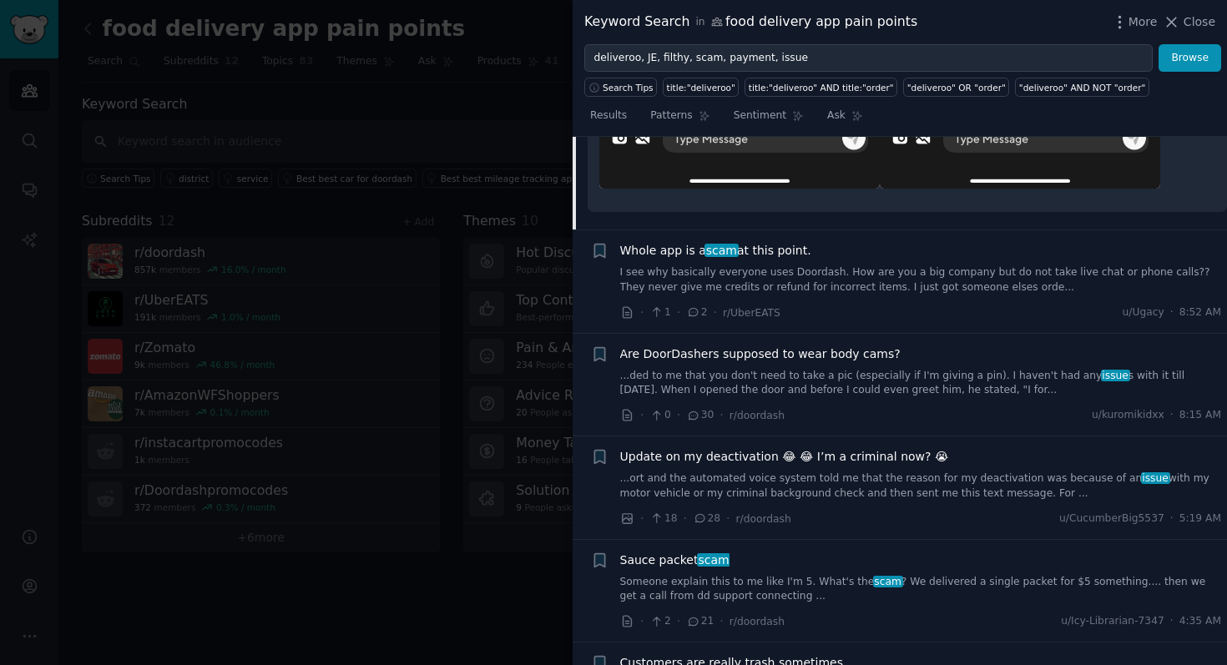
click at [815, 280] on link "I see why basically everyone uses Doordash. How are you a big company but do no…" at bounding box center [921, 279] width 602 height 29
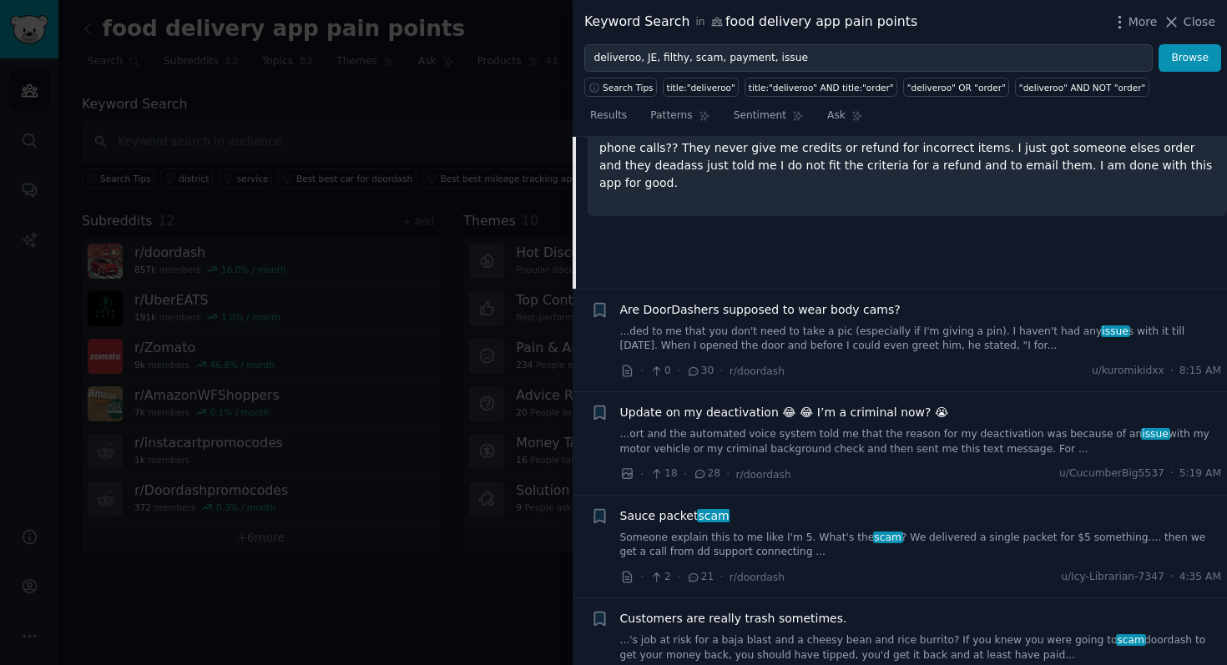
scroll to position [666, 0]
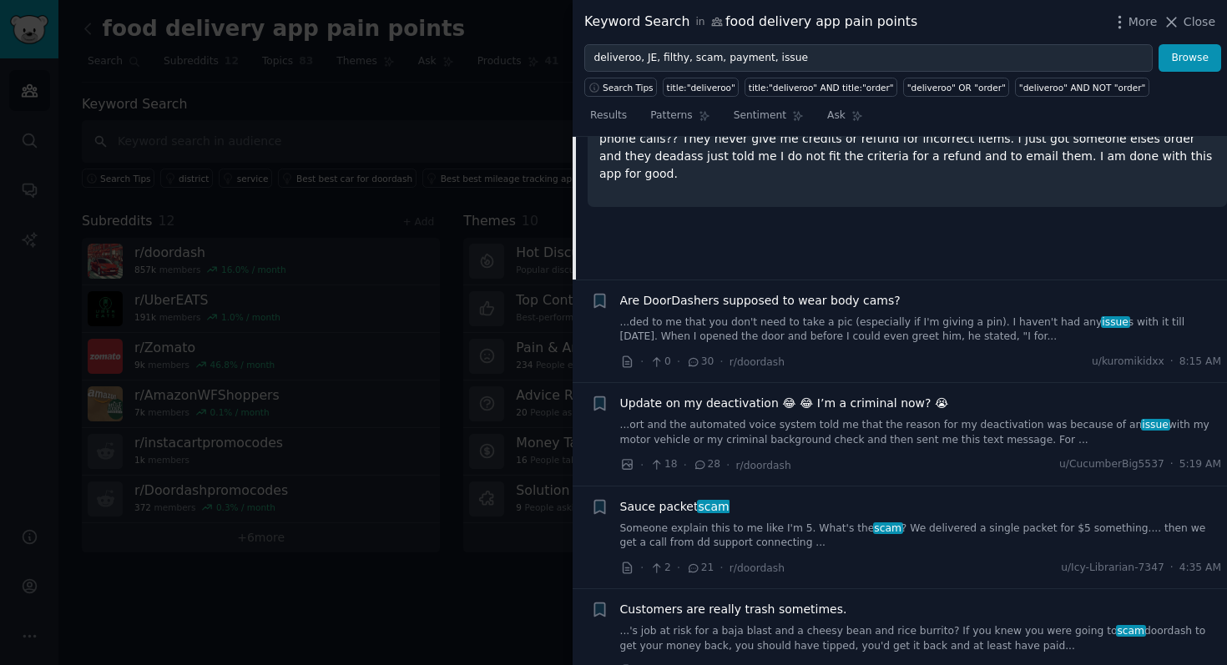
click at [783, 436] on link "...ort and the automated voice system told me that the reason for my deactivati…" at bounding box center [921, 432] width 602 height 29
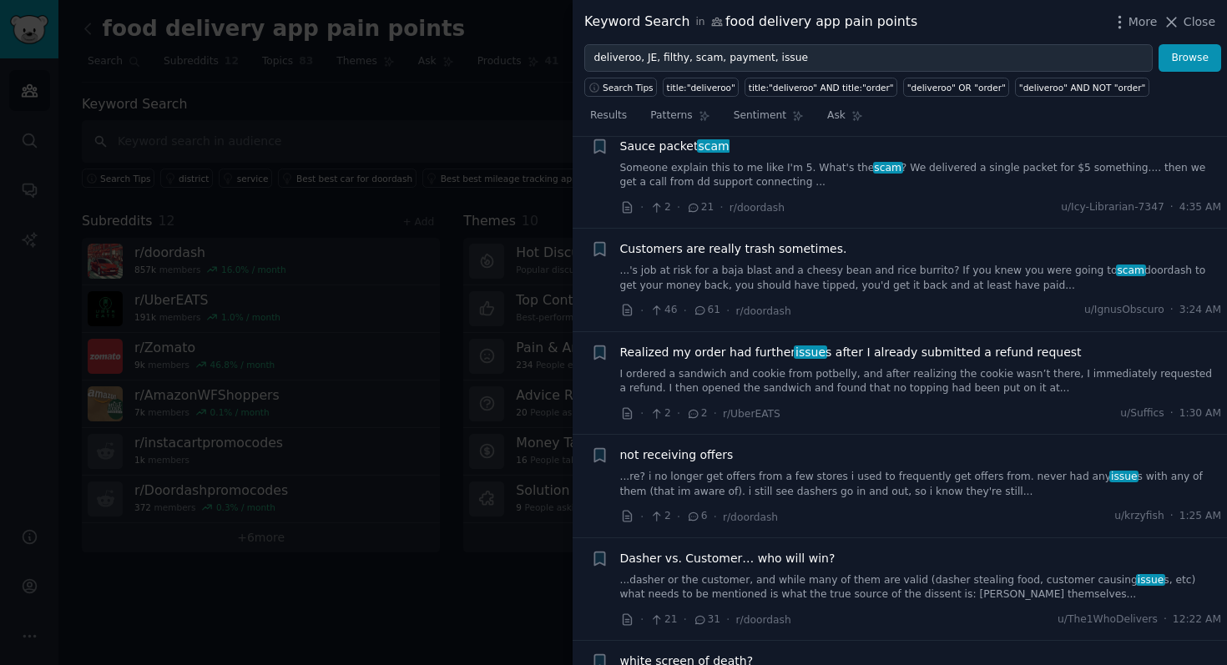
scroll to position [1782, 0]
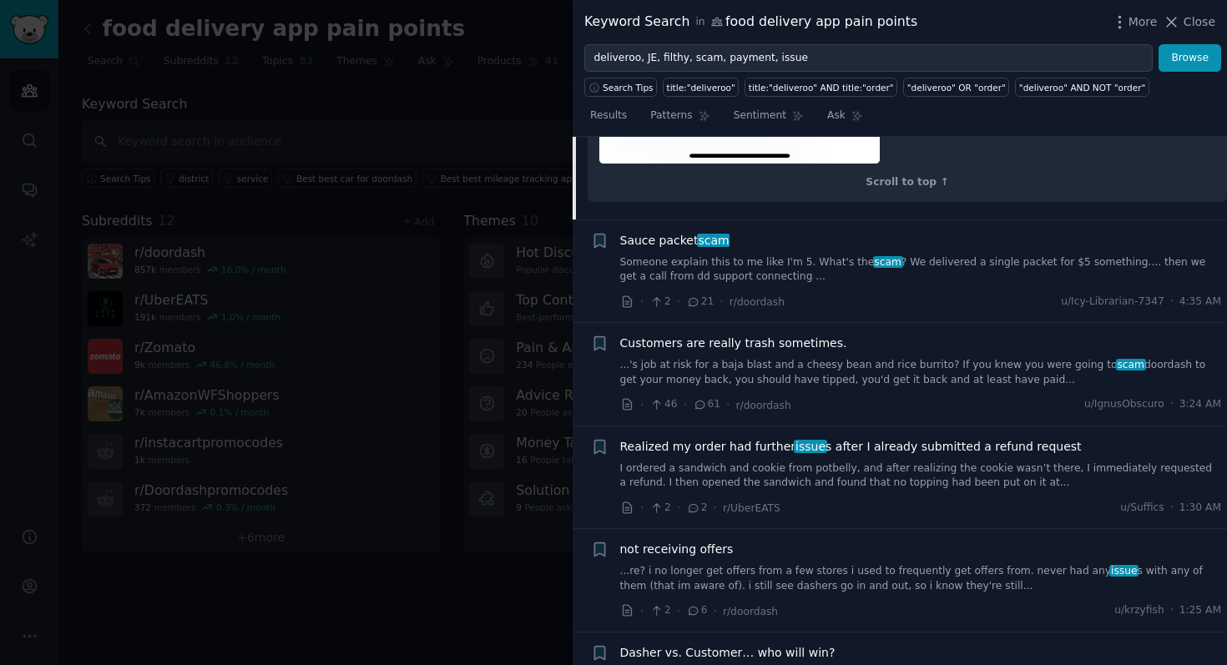
click at [811, 263] on link "Someone explain this to me like I'm 5. What's the scam ? We delivered a single …" at bounding box center [921, 269] width 602 height 29
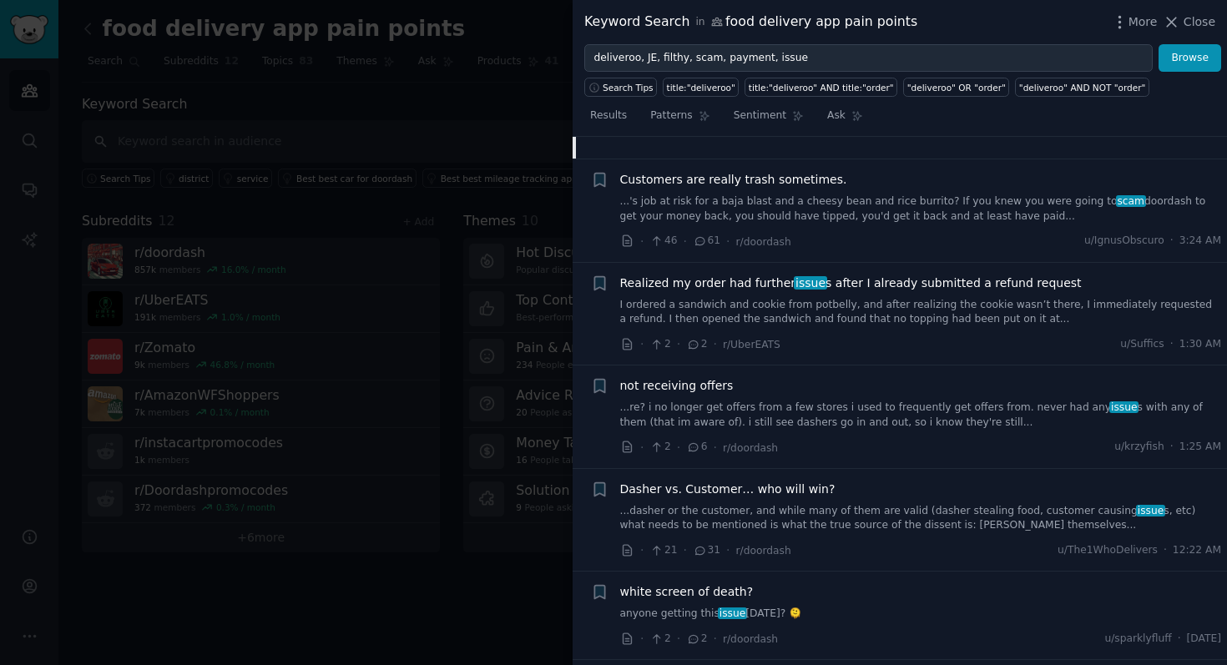
scroll to position [1105, 0]
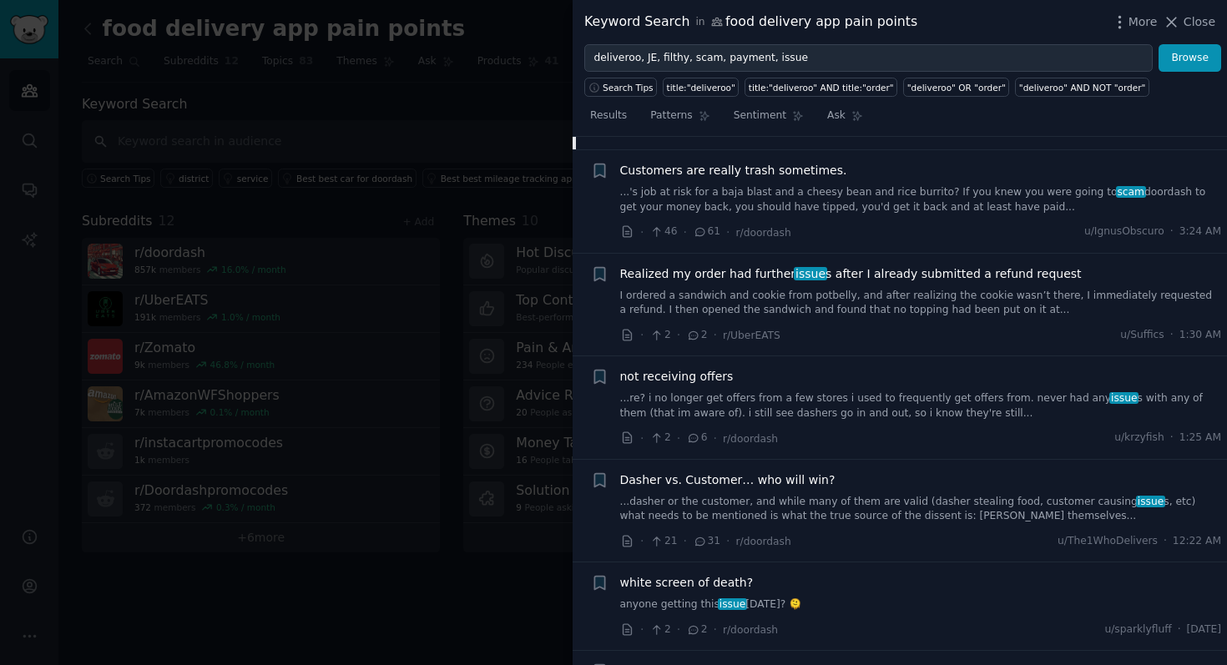
click at [835, 310] on link "I ordered a sandwich and cookie from potbelly, and after realizing the cookie w…" at bounding box center [921, 303] width 602 height 29
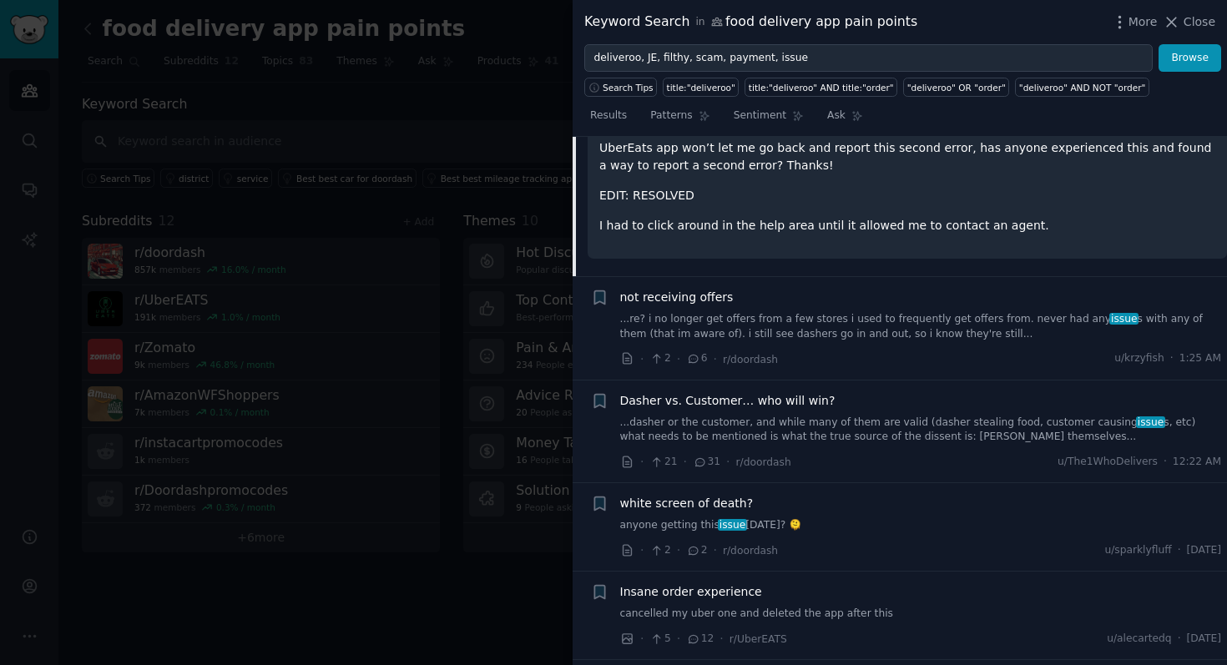
scroll to position [1204, 0]
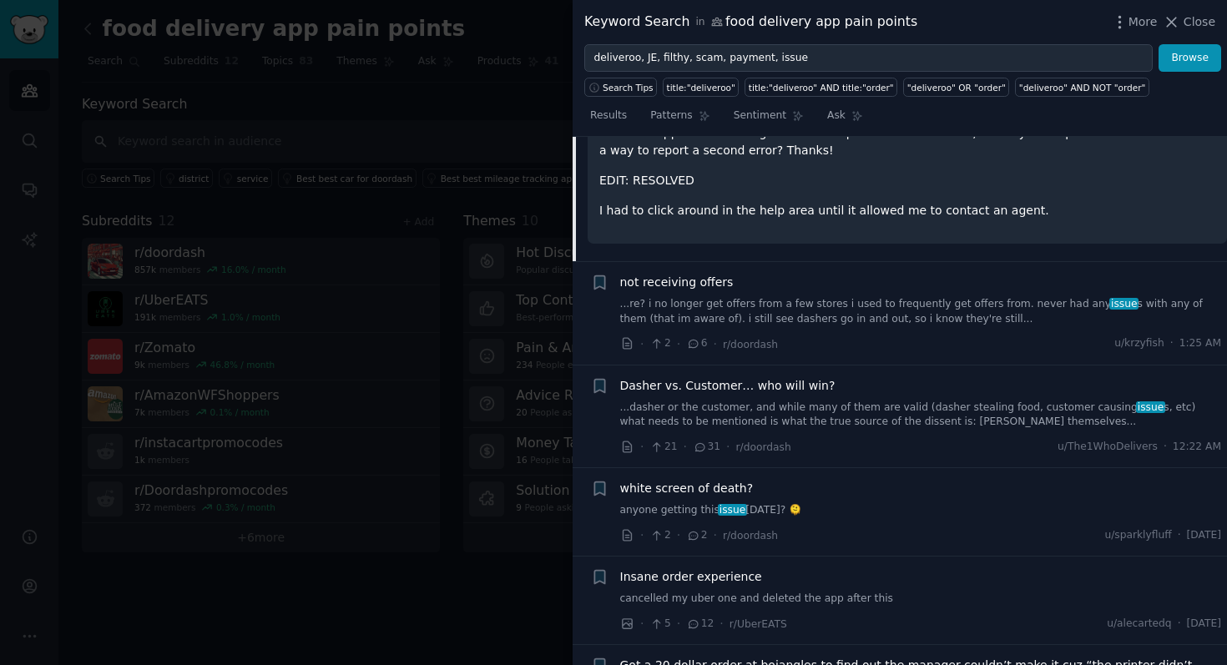
click at [929, 308] on link "...re? i no longer get offers from a few stores i used to frequently get offers…" at bounding box center [921, 311] width 602 height 29
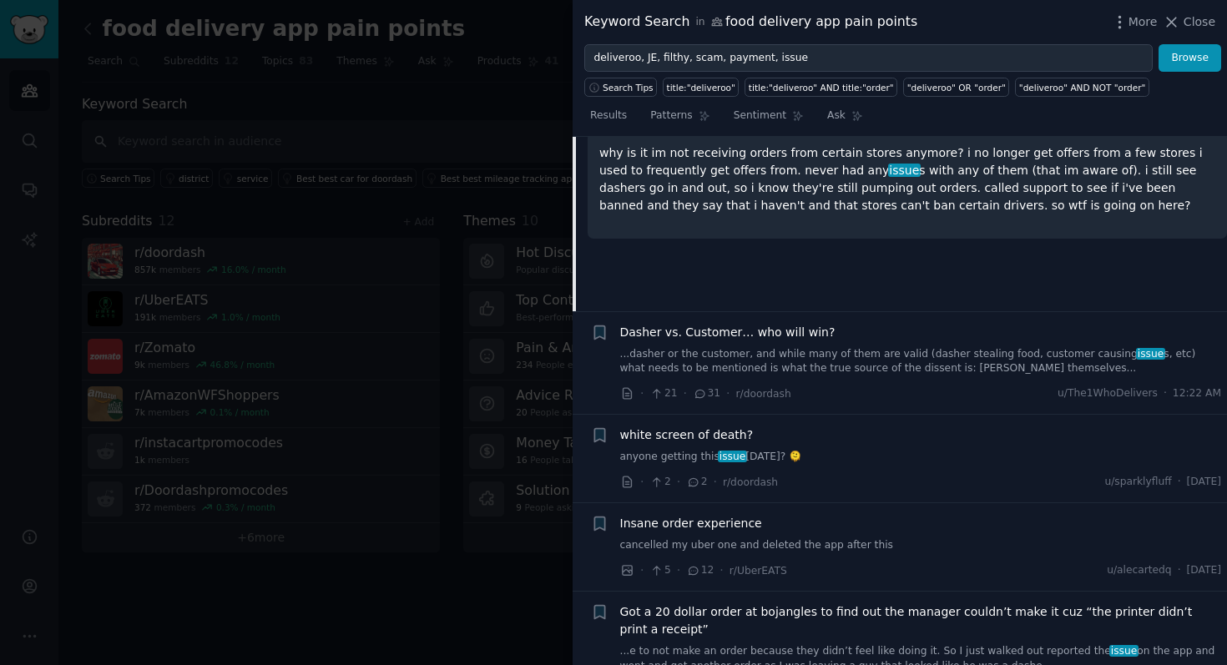
scroll to position [1255, 0]
click at [867, 354] on link "...dasher or the customer, and while many of them are valid (dasher stealing fo…" at bounding box center [921, 359] width 602 height 29
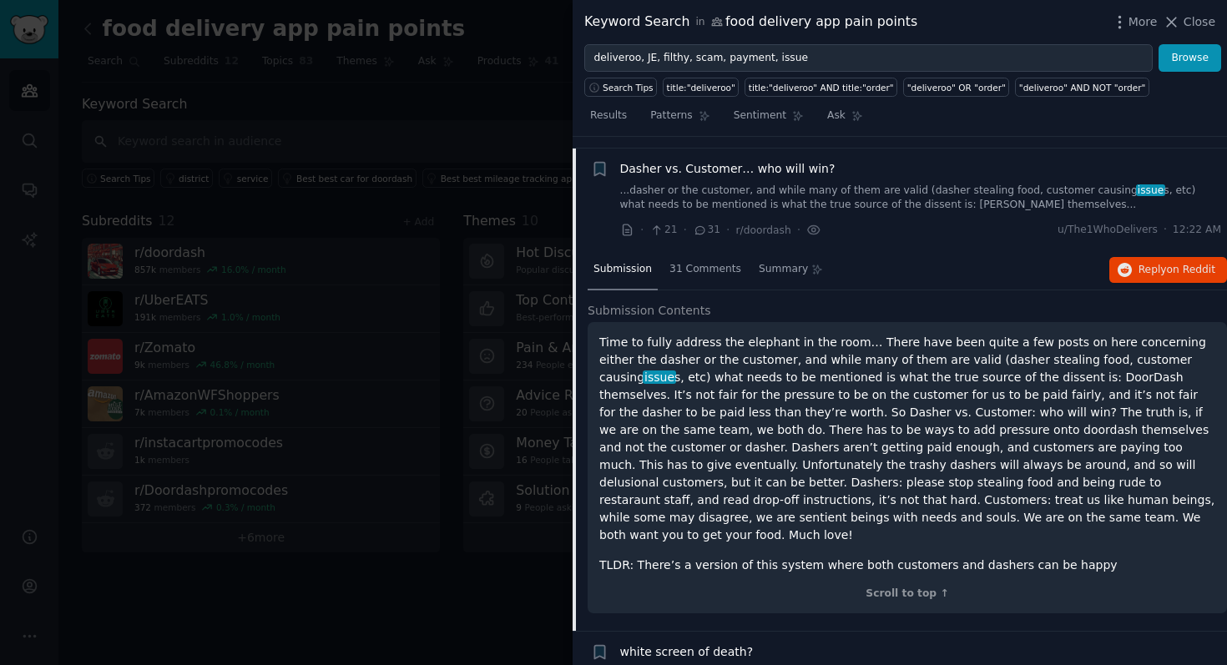
scroll to position [1176, 0]
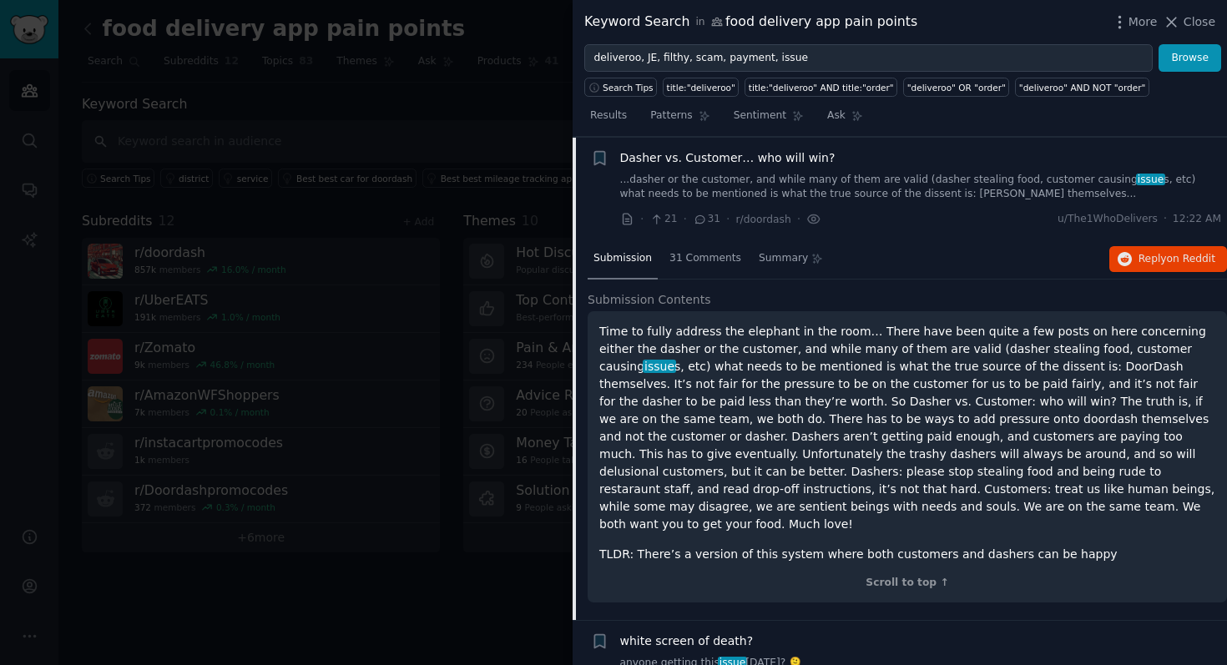
click at [1141, 274] on div "Submission 31 Comments Summary Reply on Reddit" at bounding box center [906, 259] width 639 height 40
click at [1138, 268] on button "Reply on Reddit" at bounding box center [1168, 259] width 118 height 27
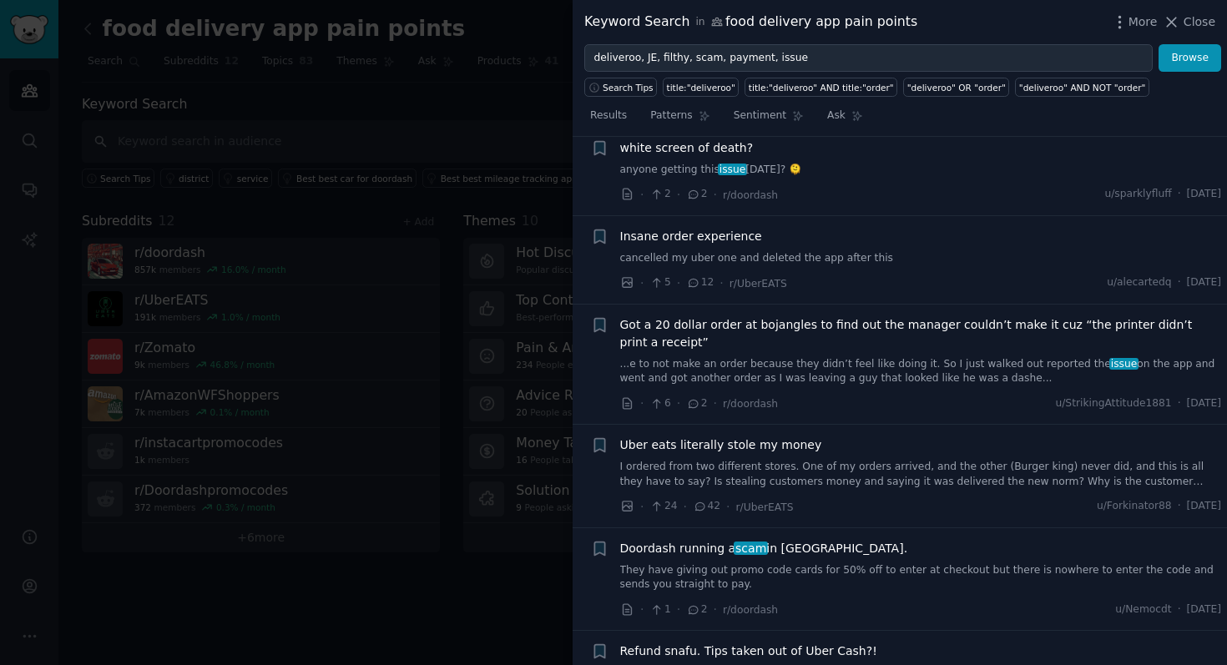
scroll to position [1675, 0]
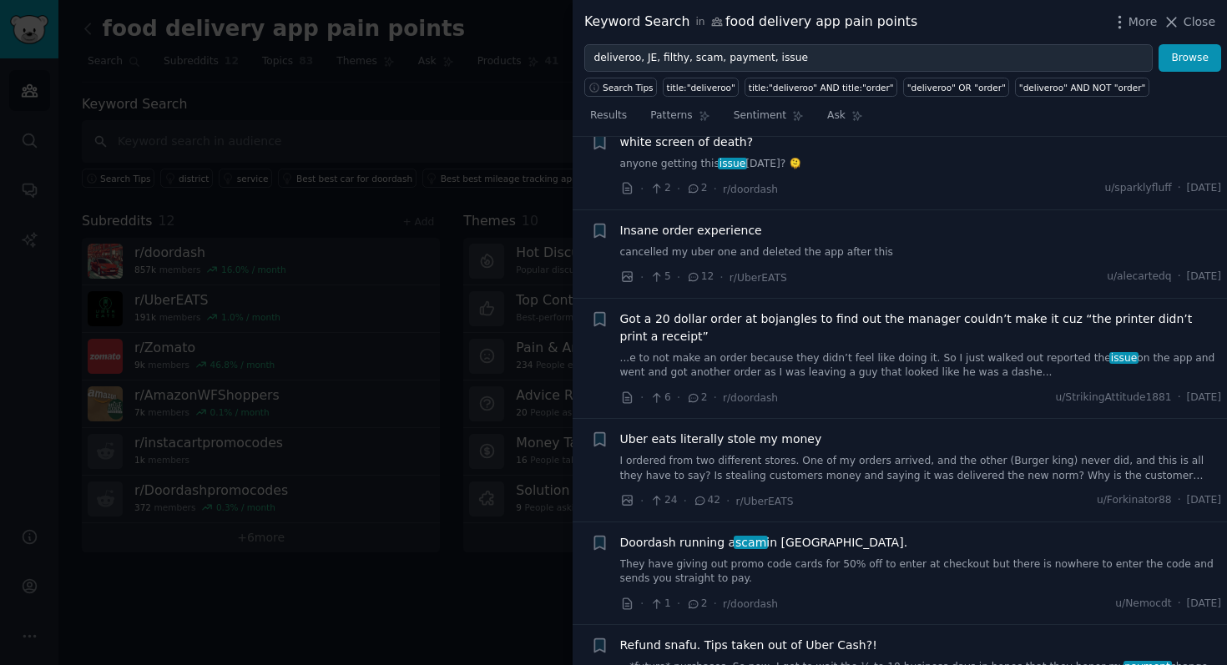
click at [824, 245] on link "cancelled my uber one and deleted the app after this" at bounding box center [921, 252] width 602 height 15
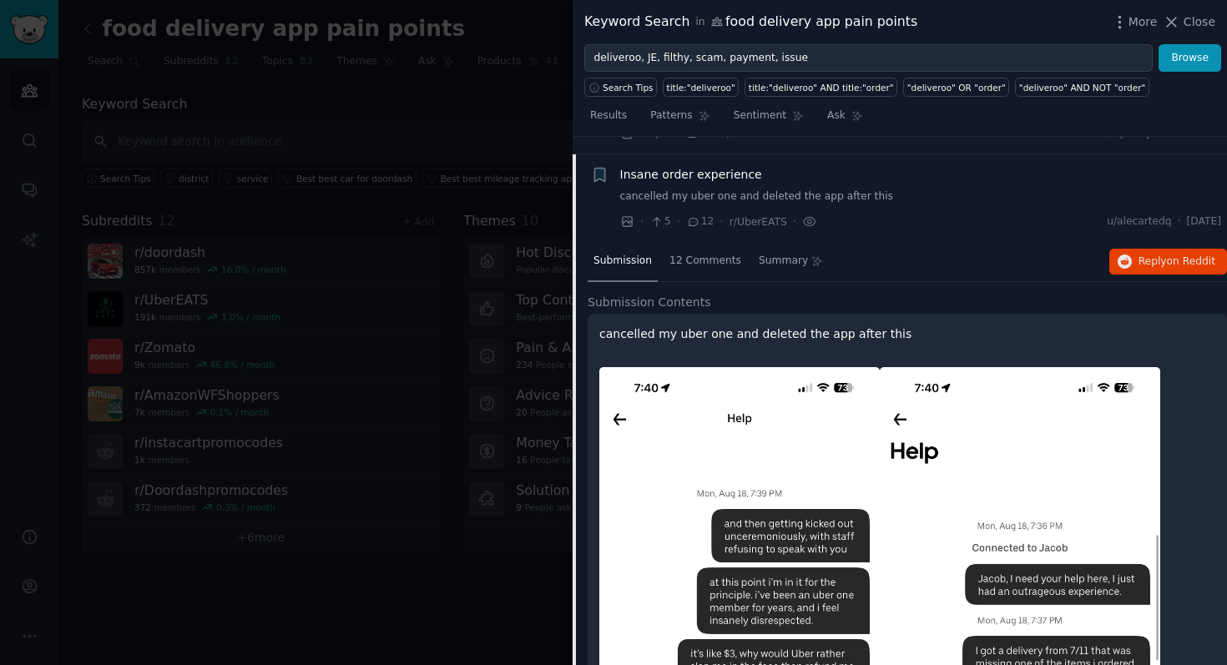
scroll to position [1368, 0]
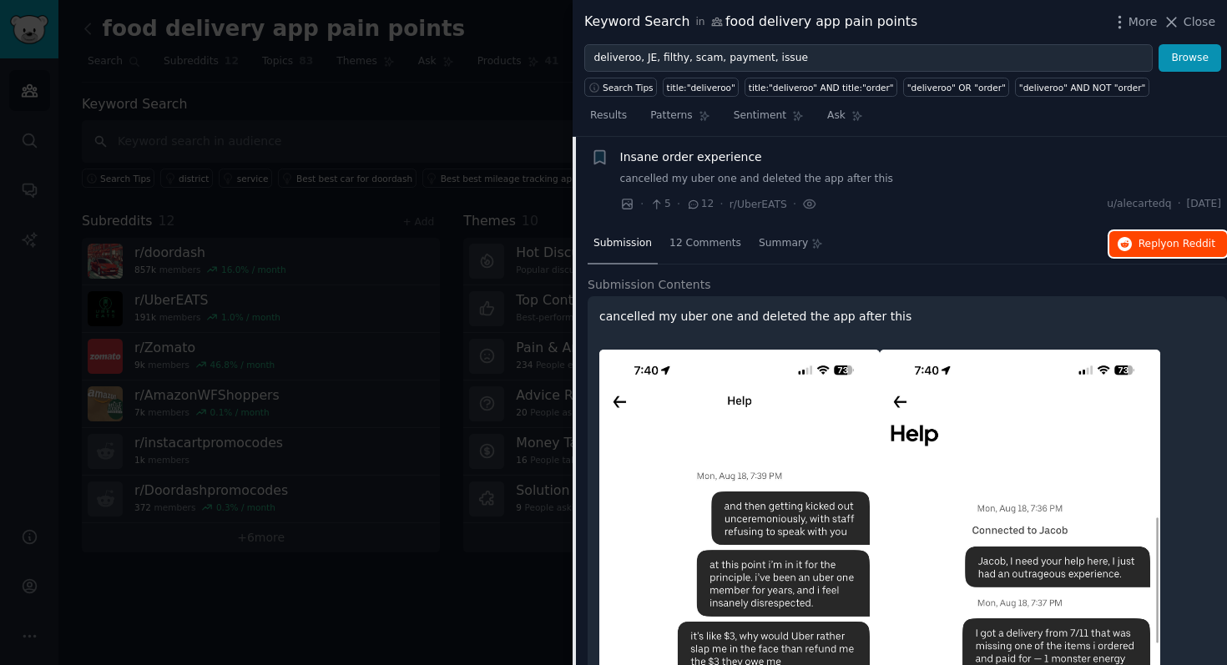
click at [1137, 253] on button "Reply on Reddit" at bounding box center [1168, 244] width 118 height 27
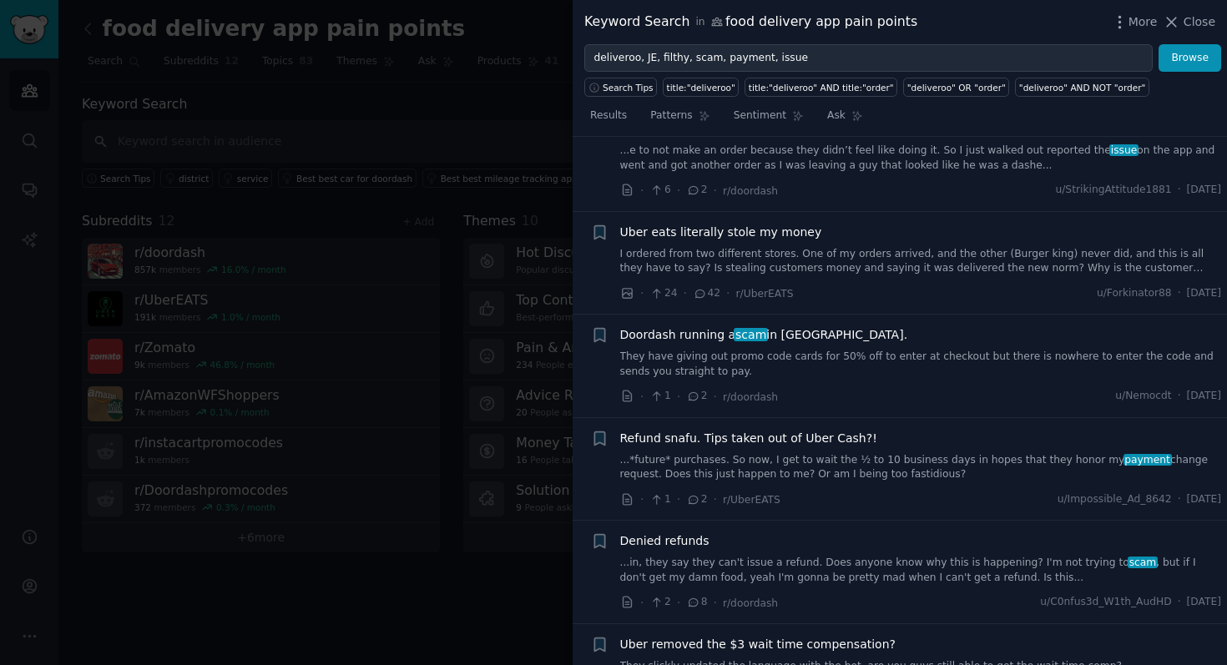
scroll to position [2915, 0]
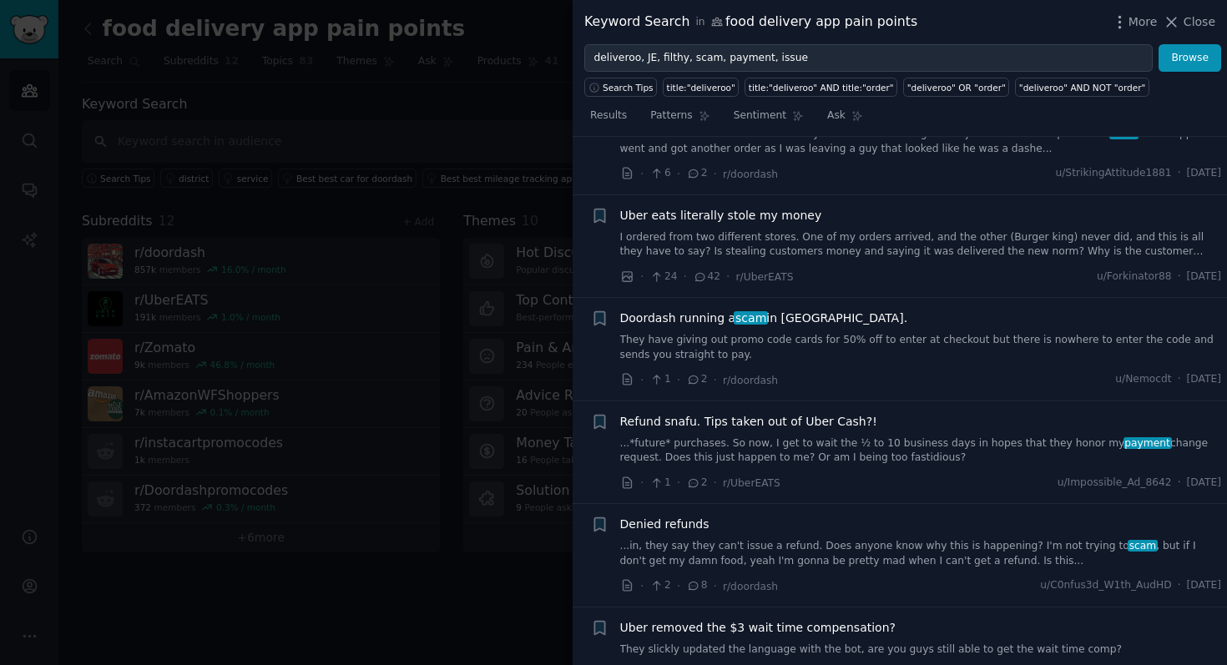
click at [783, 238] on link "I ordered from two different stores. One of my orders arrived, and the other (B…" at bounding box center [921, 244] width 602 height 29
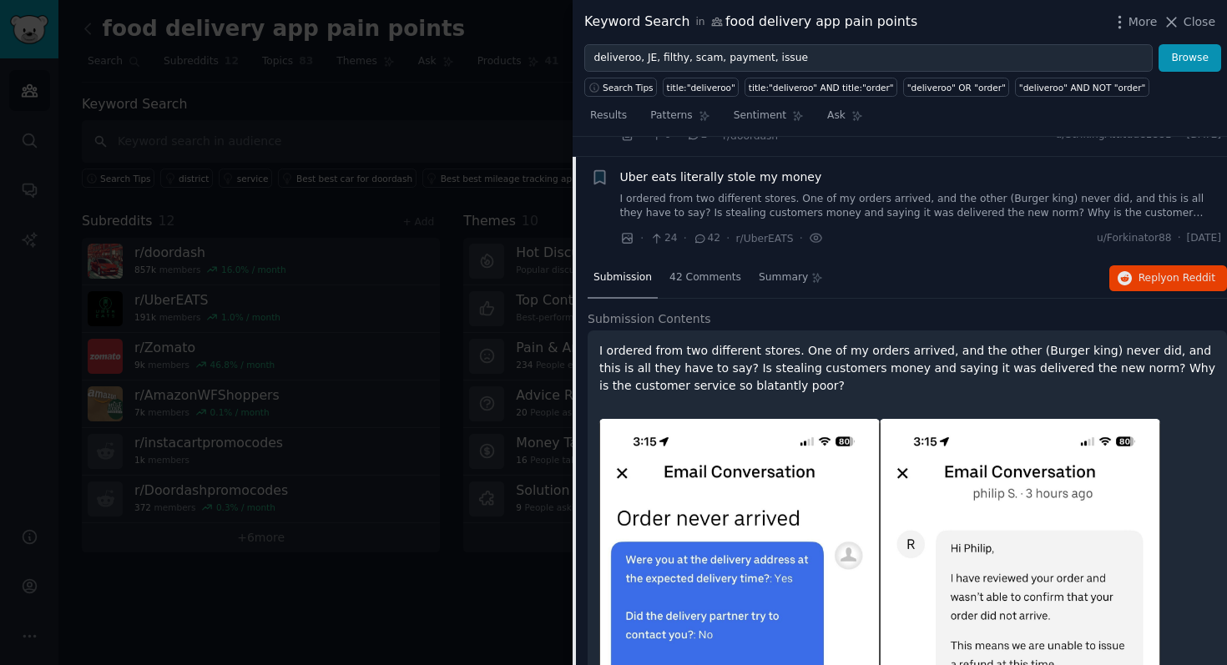
scroll to position [1578, 0]
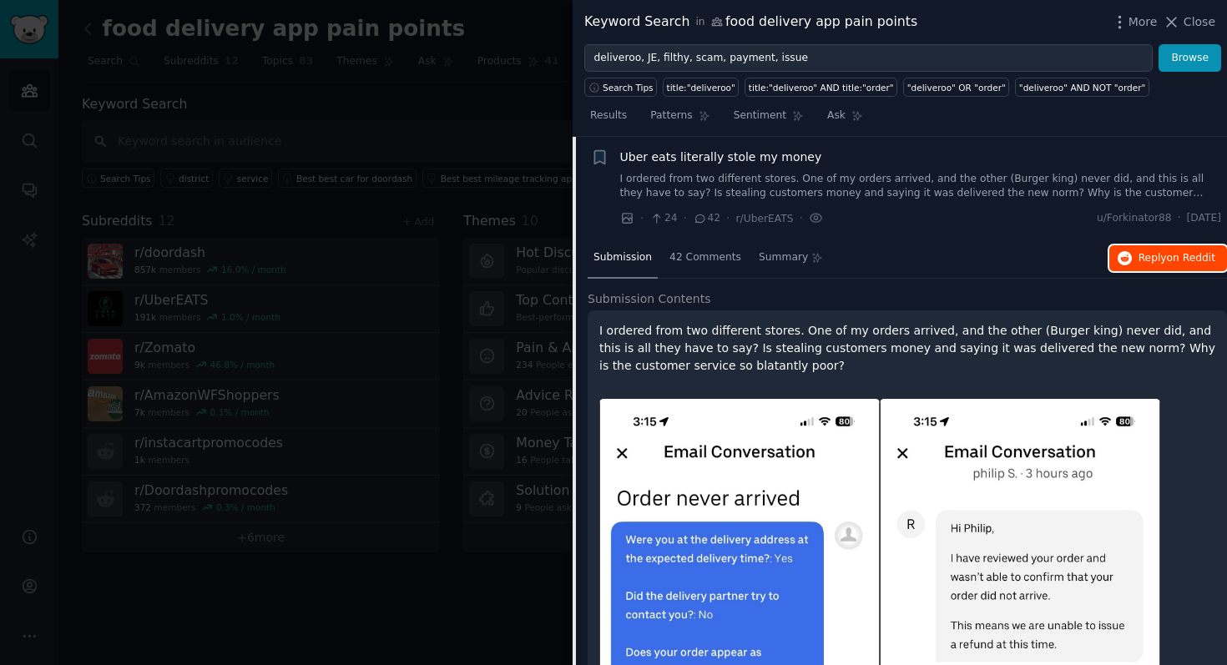
click at [1131, 262] on button "Reply on Reddit" at bounding box center [1168, 258] width 118 height 27
